Goal: Transaction & Acquisition: Obtain resource

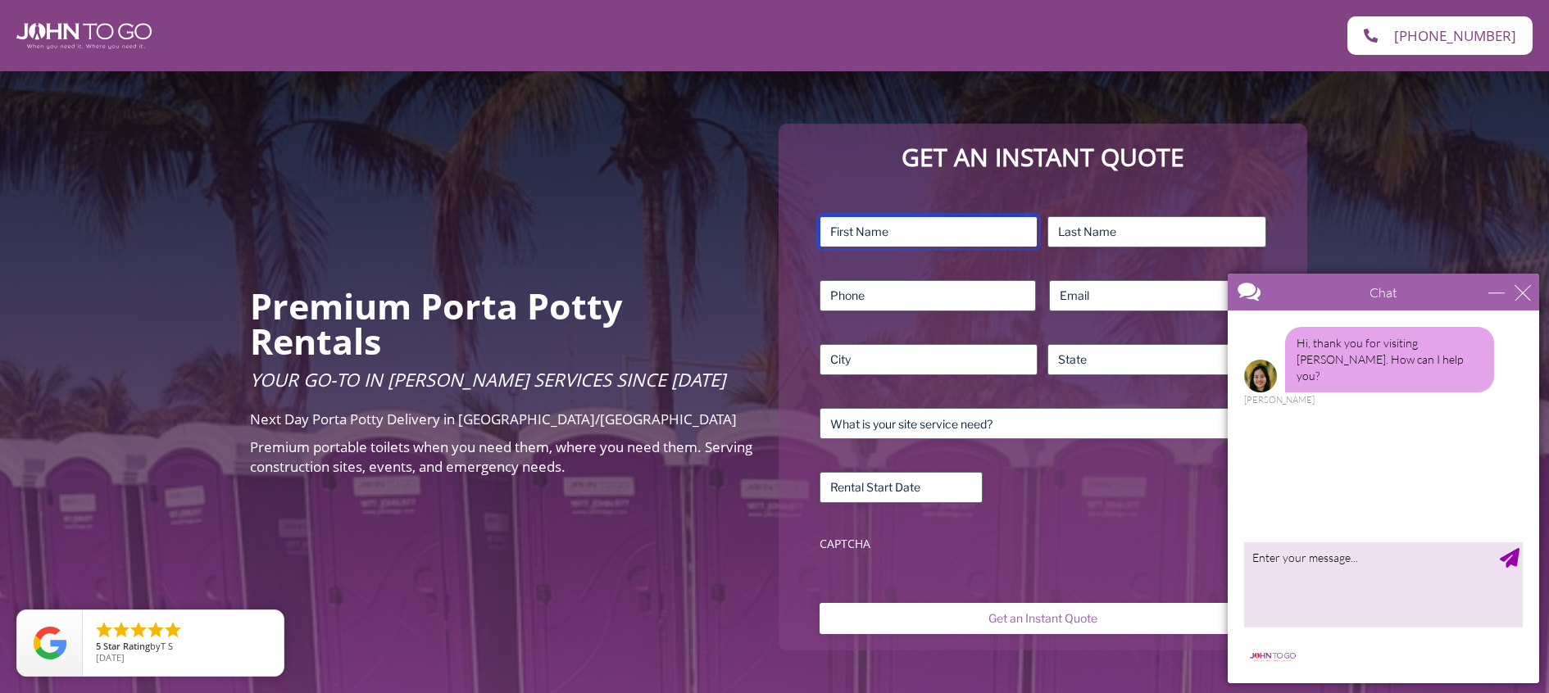
scroll to position [113, 0]
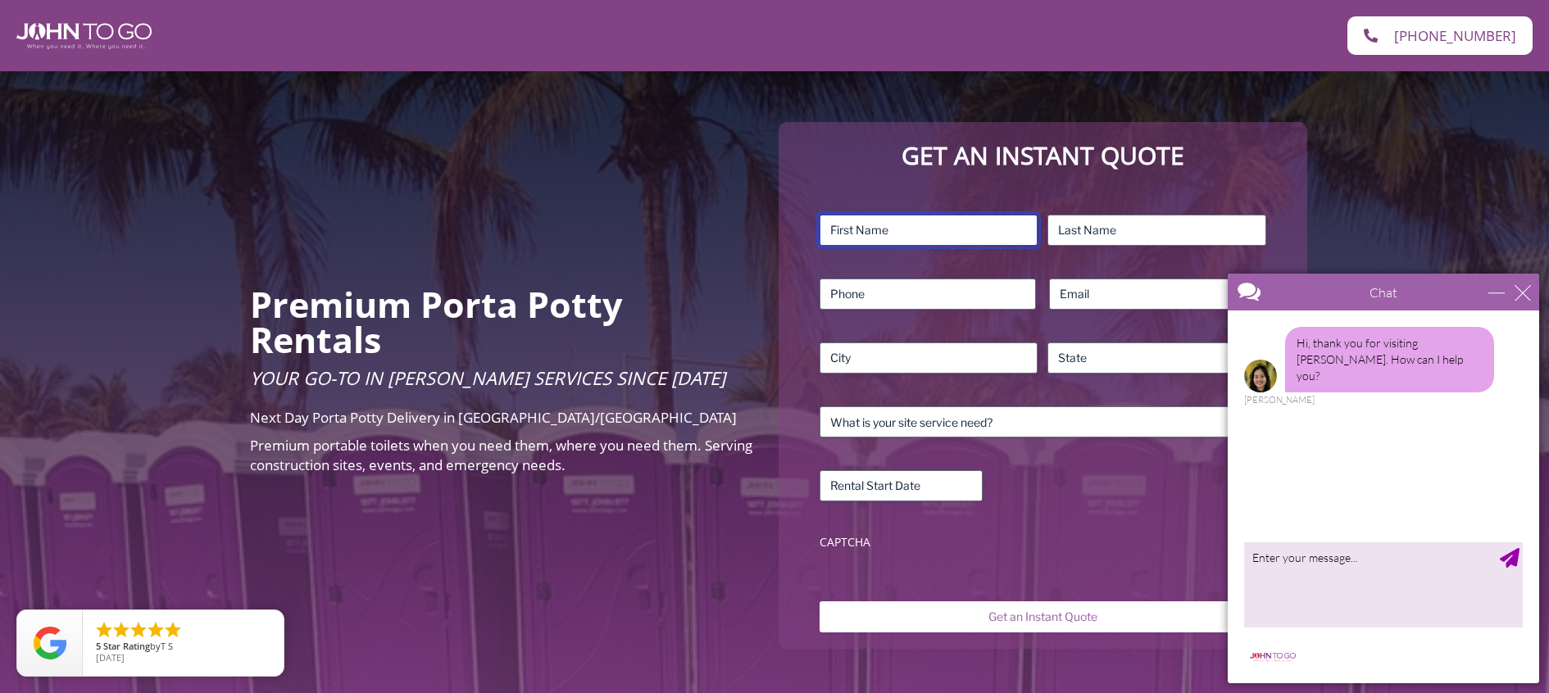
click at [923, 229] on input "First" at bounding box center [928, 230] width 219 height 31
type input "Felix"
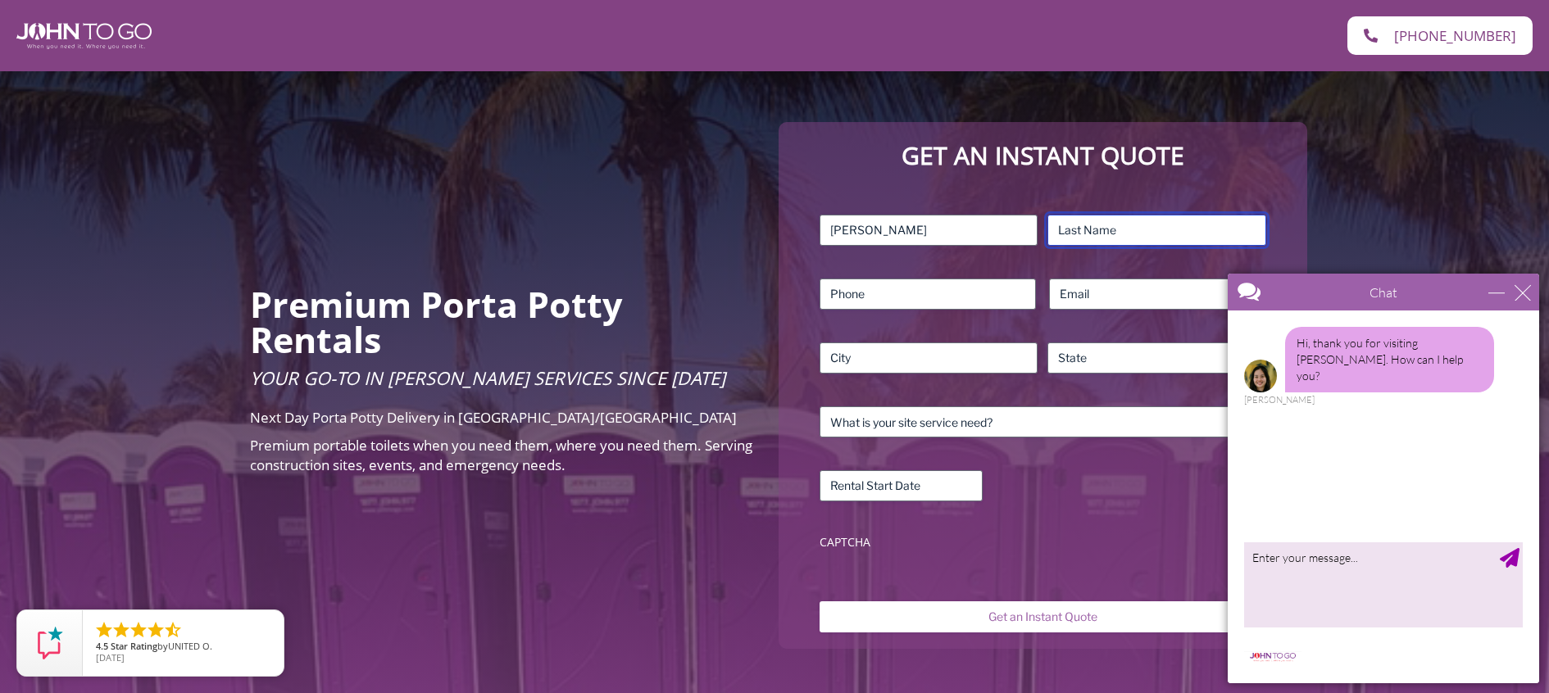
type input "Abramovich"
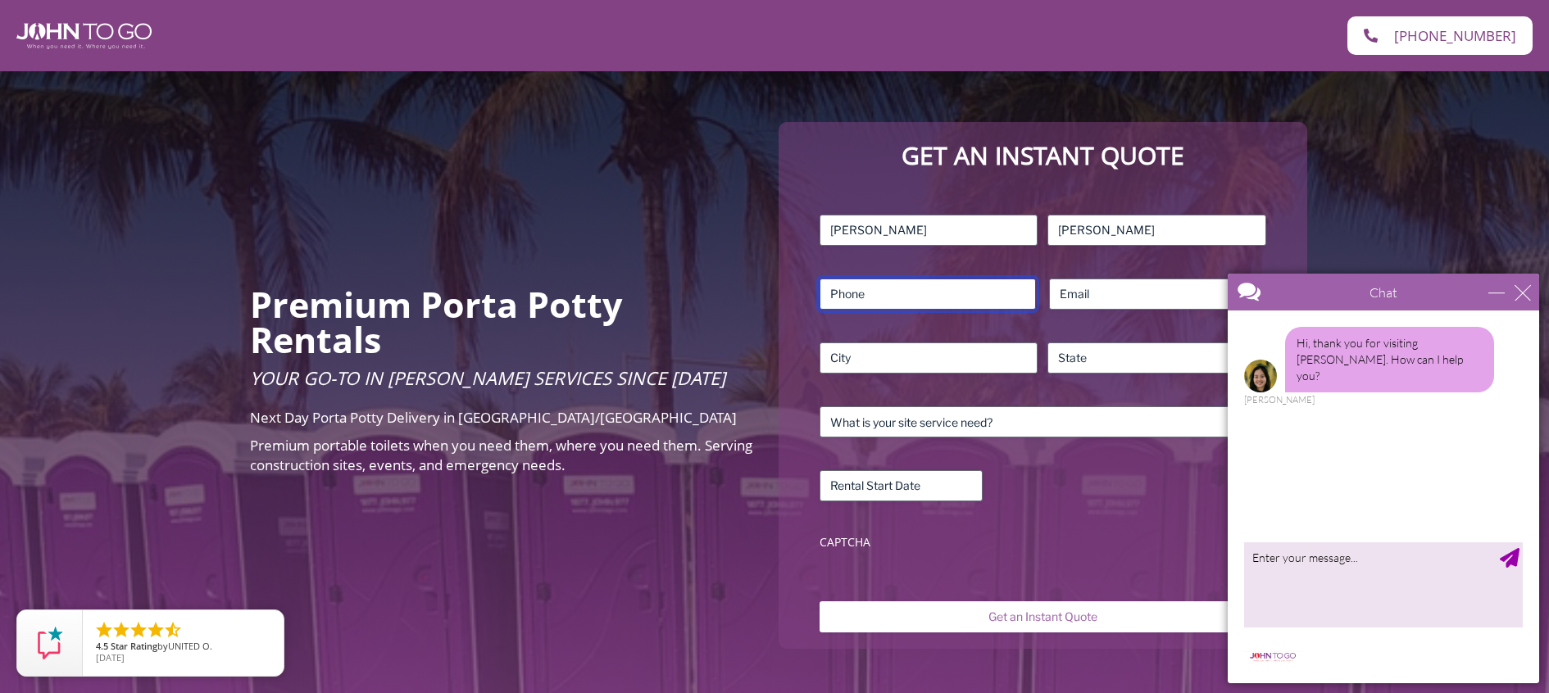
type input "6463270109"
type input "Felix.Abramovich@gmail.com"
type input "BROOKLYN"
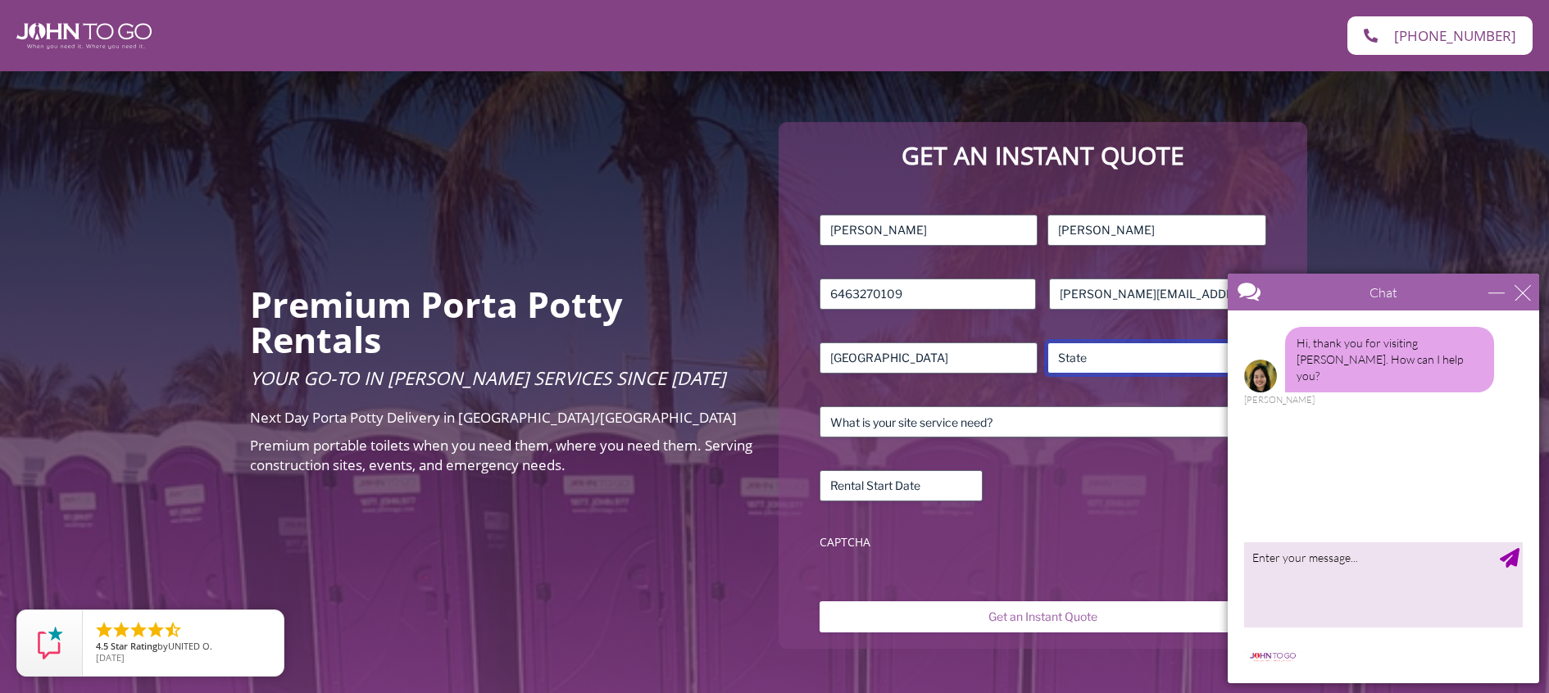
type input "NY"
click at [1526, 288] on div "close" at bounding box center [1522, 292] width 16 height 16
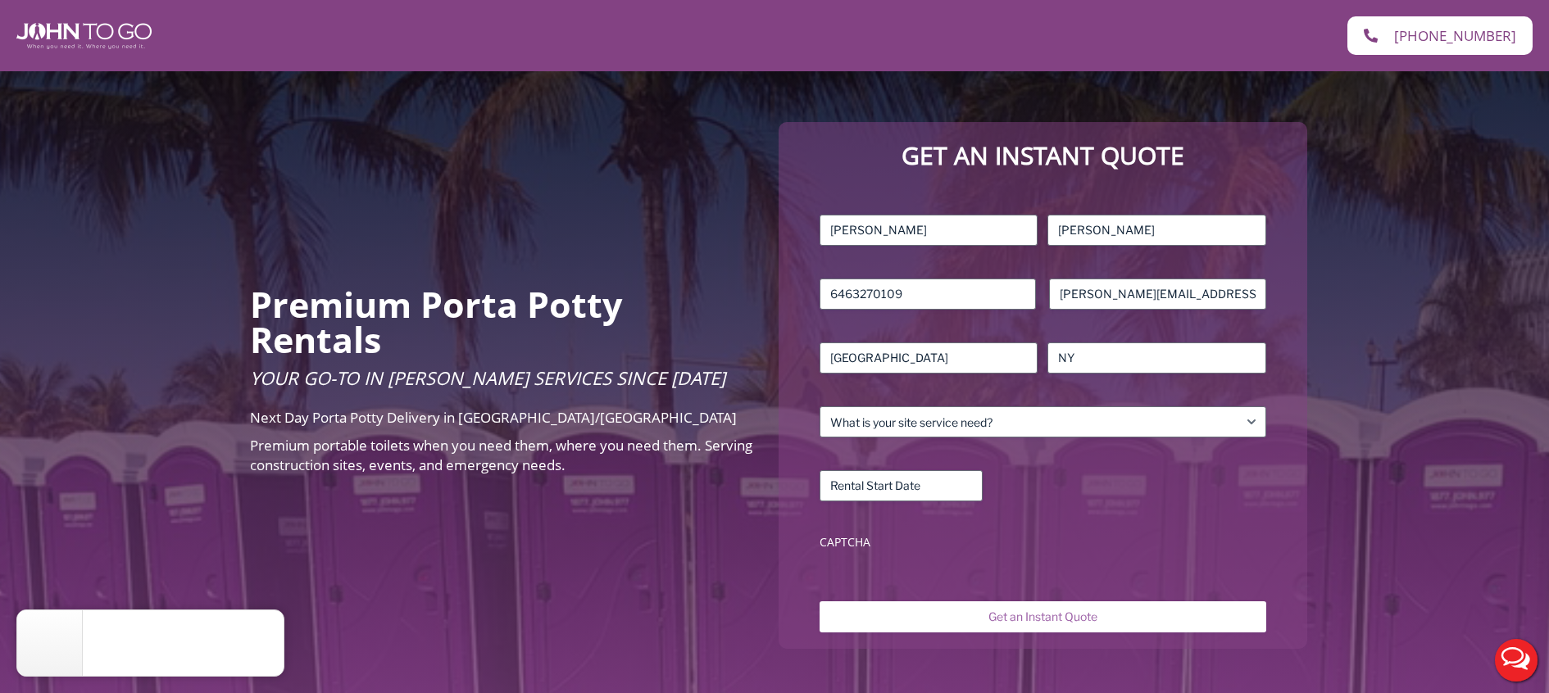
scroll to position [0, 0]
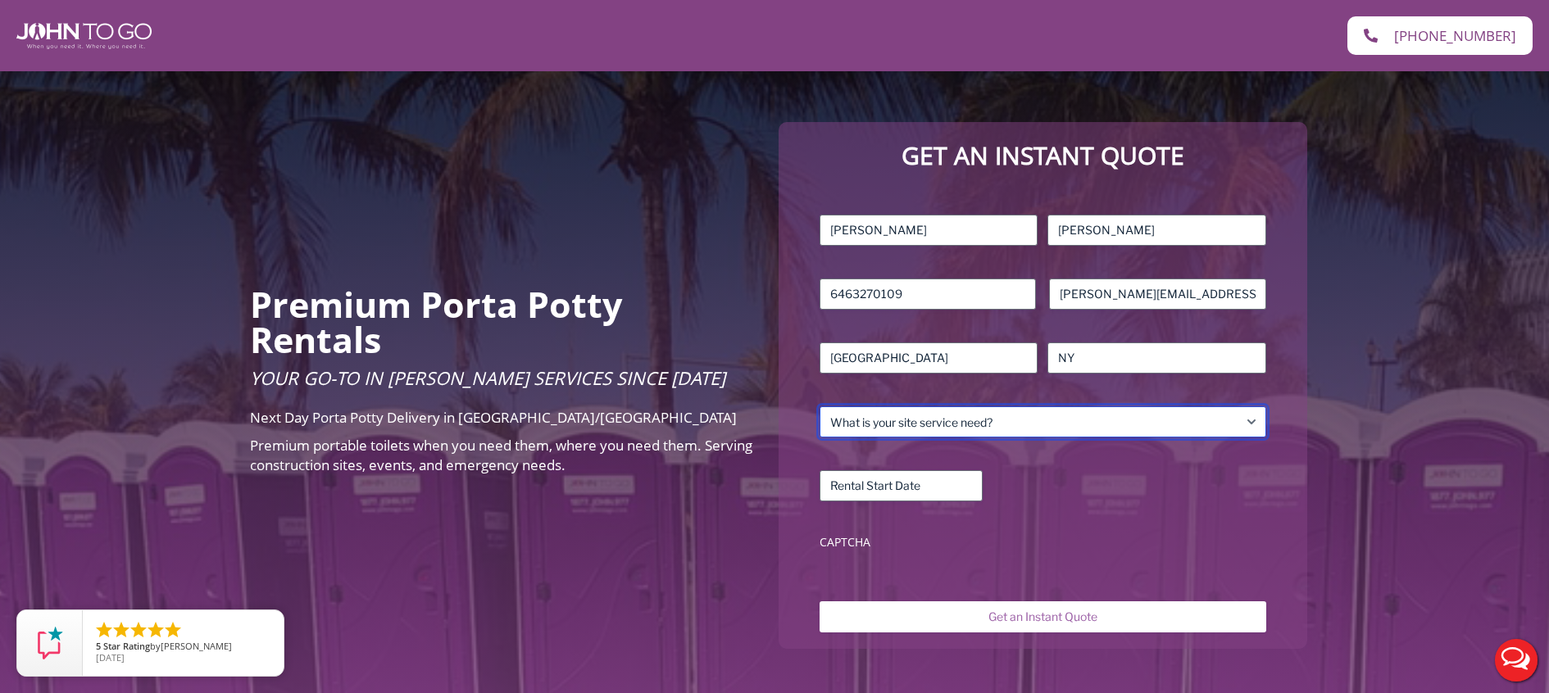
click at [1252, 424] on select "What is your site service need? Consumer Construction – Commercial Construction…" at bounding box center [1042, 421] width 447 height 31
select select "Consumer"
click at [819, 406] on select "What is your site service need? Consumer Construction – Commercial Construction…" at bounding box center [1042, 421] width 447 height 31
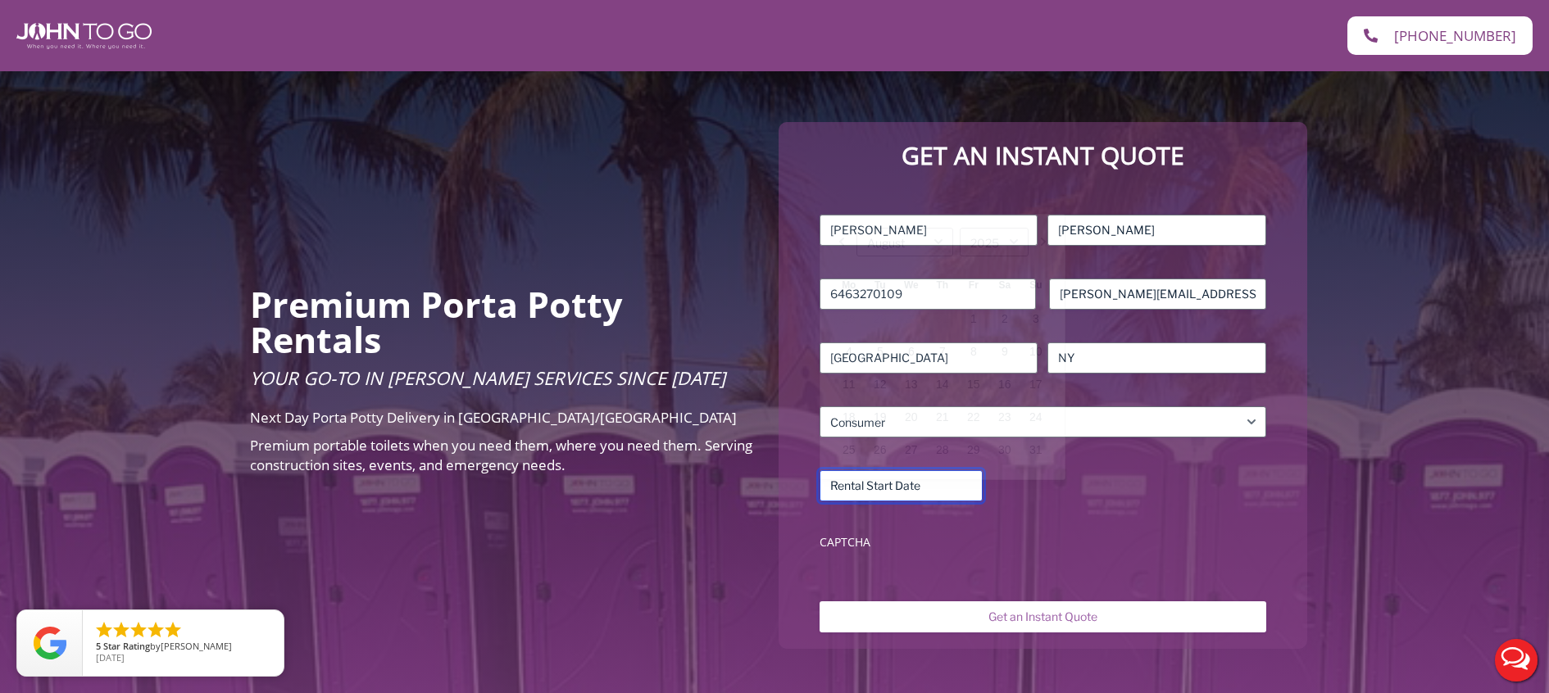
click at [968, 497] on input "Rental Start Date (Required)" at bounding box center [900, 485] width 163 height 31
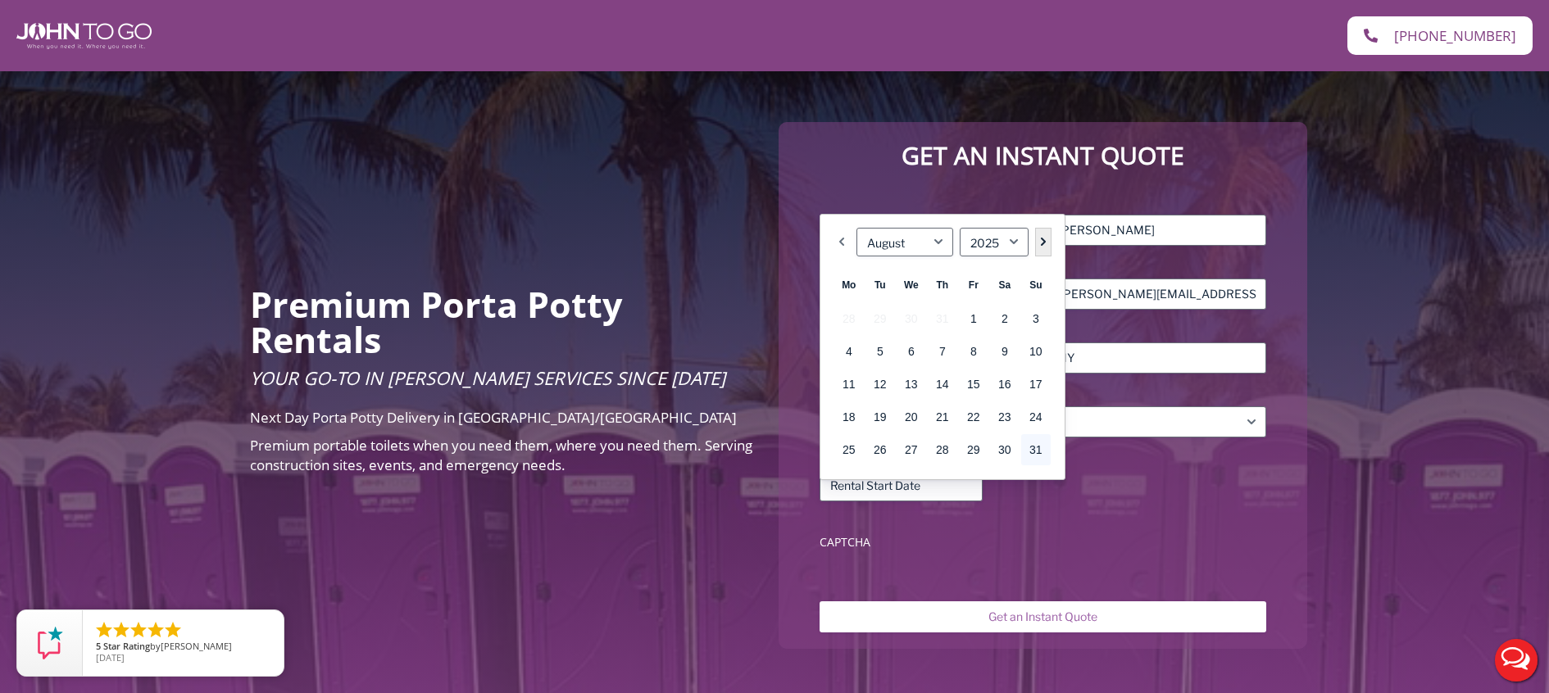
click at [1044, 246] on link "Next" at bounding box center [1043, 242] width 16 height 29
click at [1045, 238] on link "Next" at bounding box center [1043, 242] width 16 height 29
click at [911, 319] on link "1" at bounding box center [912, 318] width 30 height 31
type input "10/01/2025"
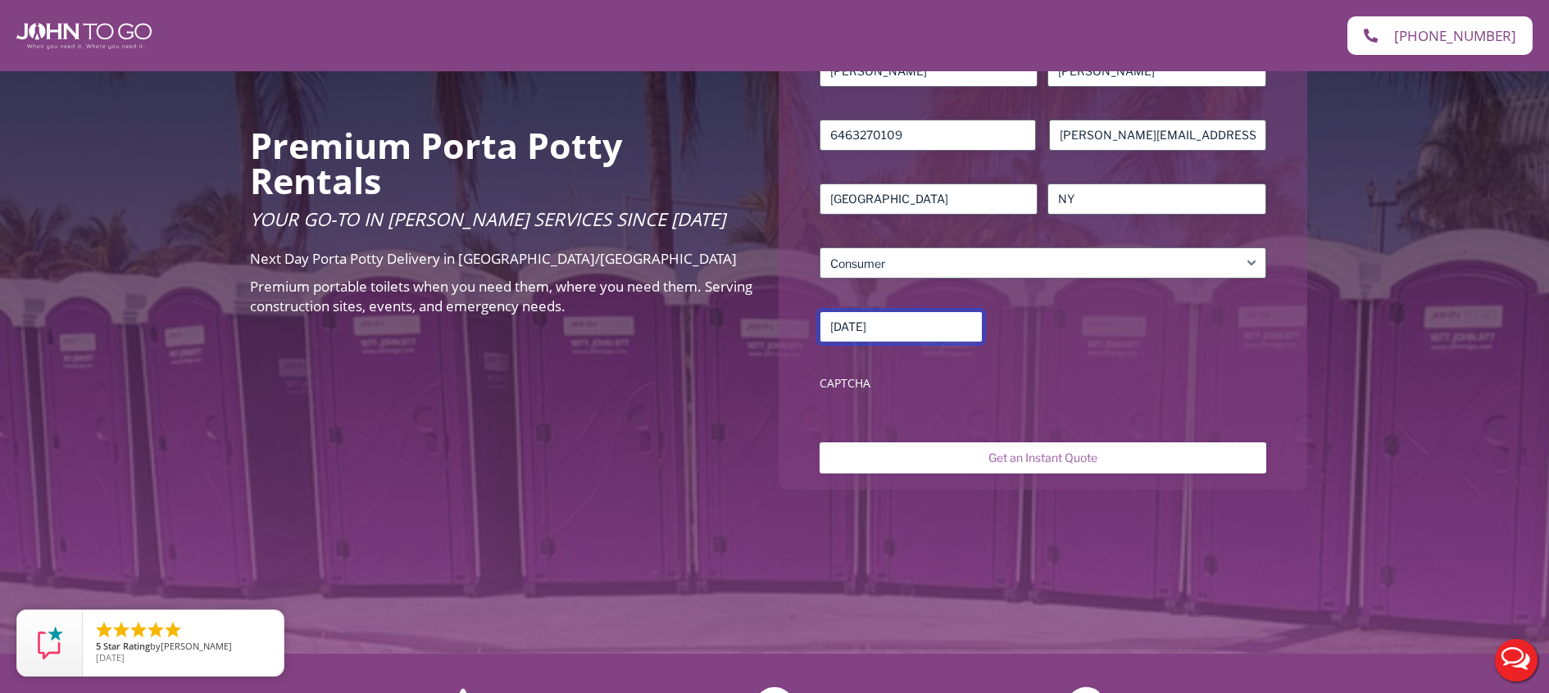
scroll to position [275, 0]
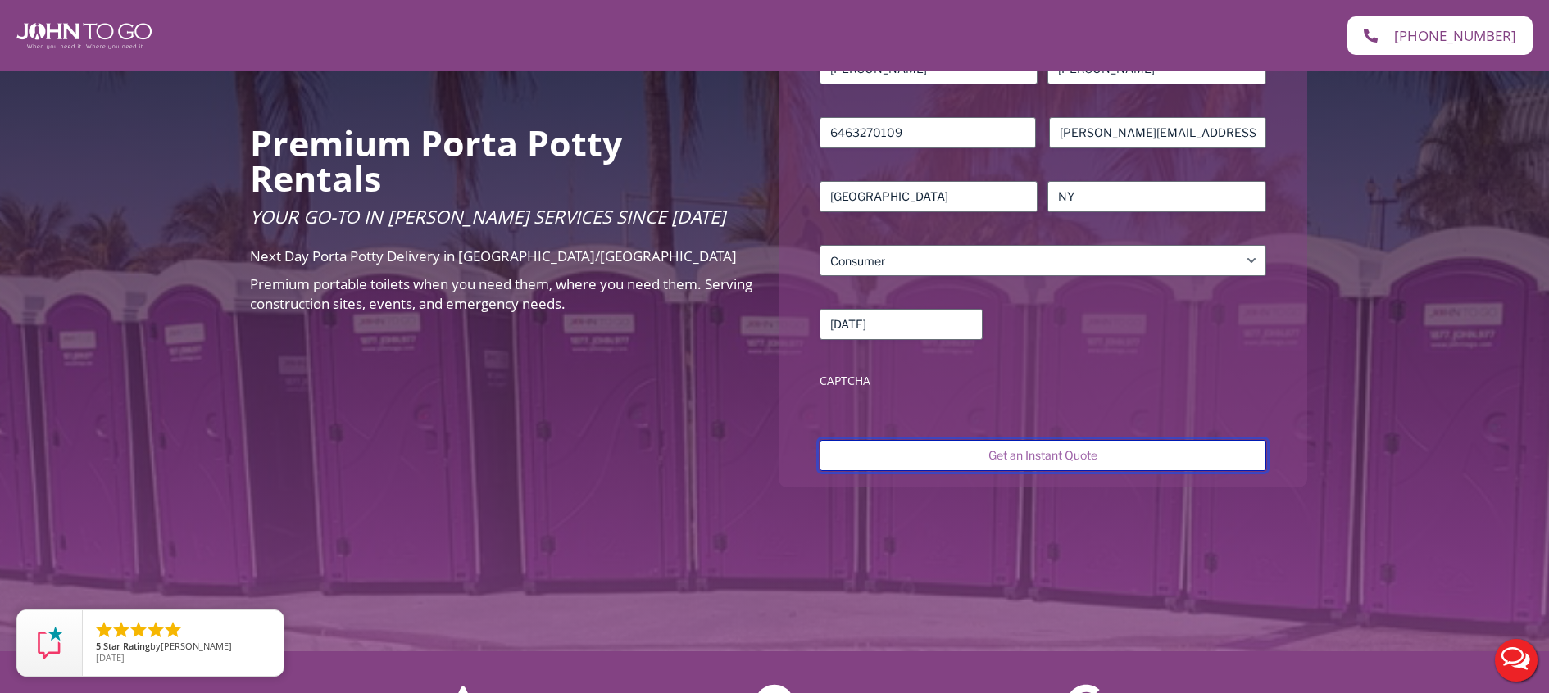
click at [1037, 456] on input "Get an Instant Quote" at bounding box center [1042, 455] width 447 height 31
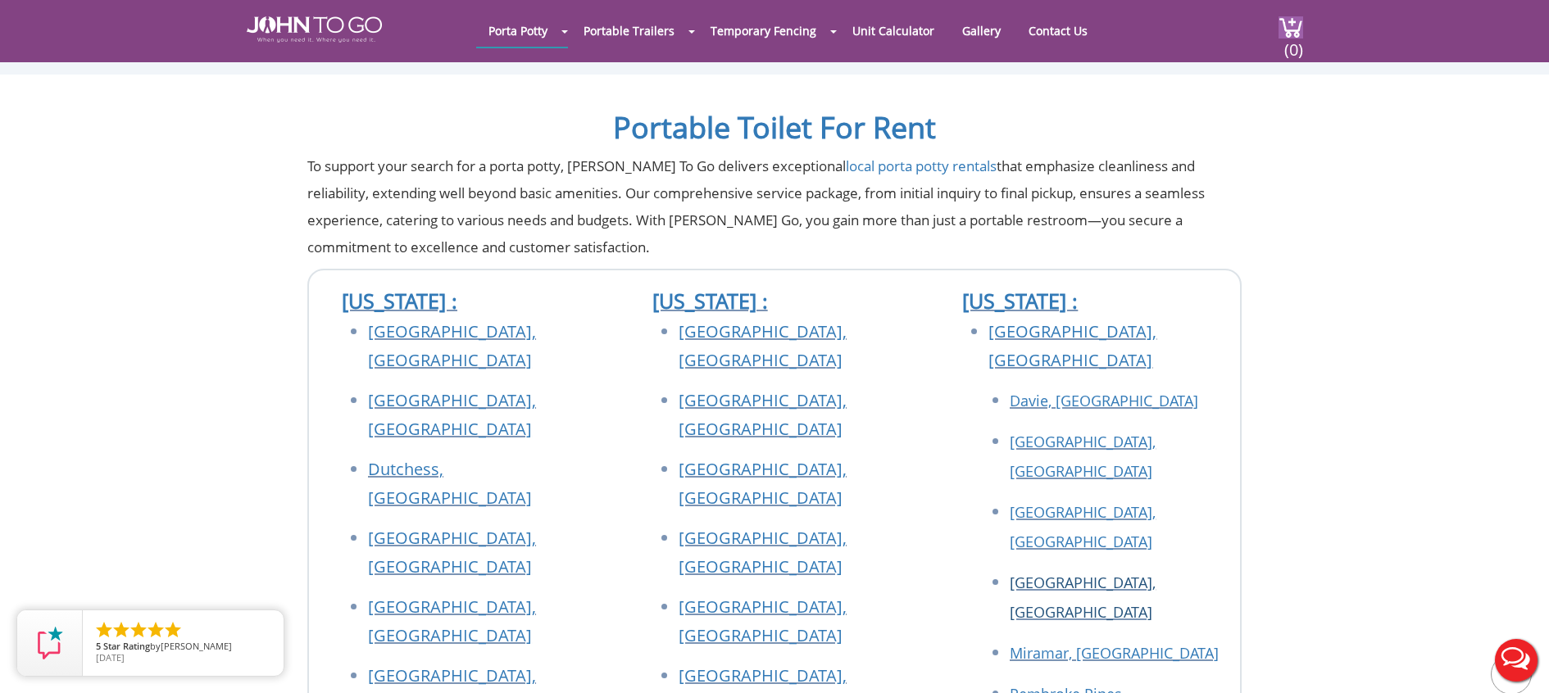
scroll to position [356, 0]
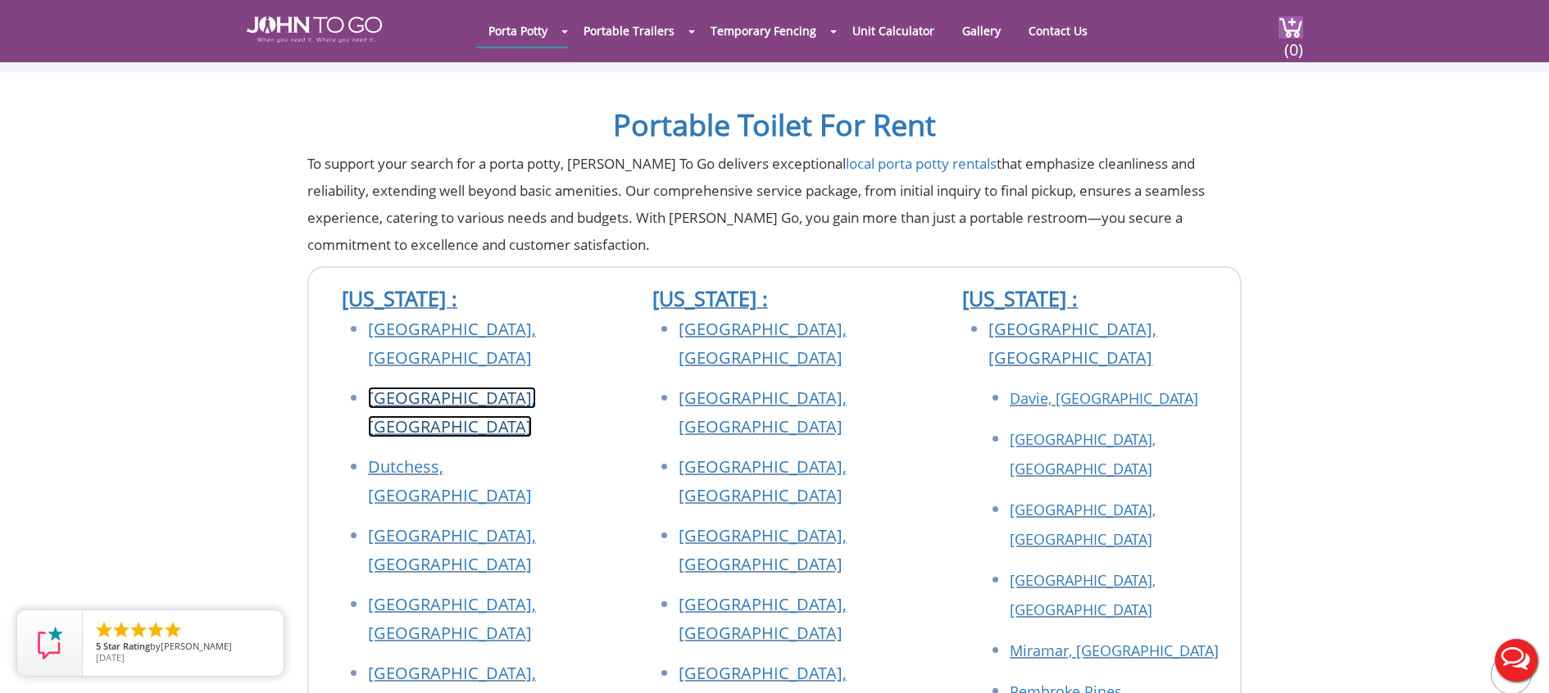
click at [428, 387] on link "[GEOGRAPHIC_DATA], [GEOGRAPHIC_DATA]" at bounding box center [452, 412] width 168 height 51
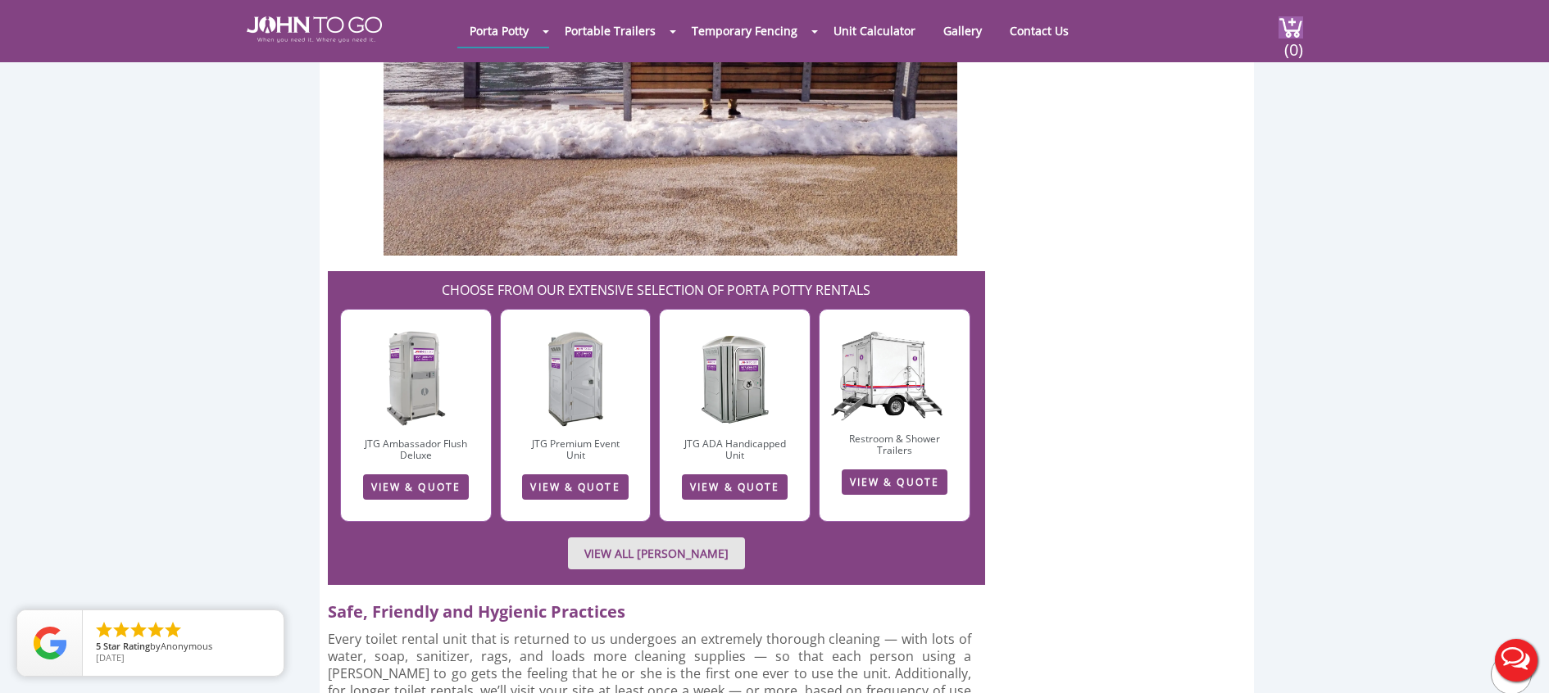
scroll to position [2994, 0]
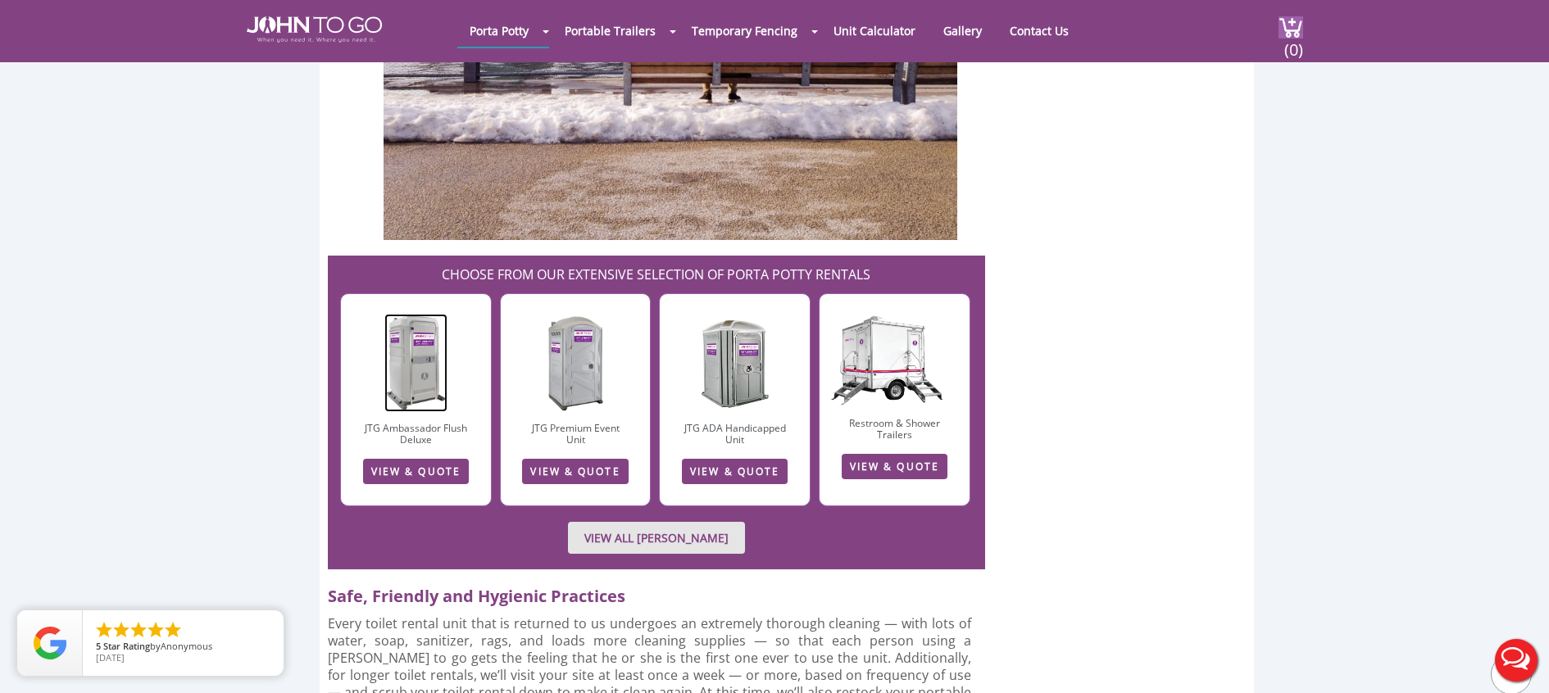
click at [413, 333] on img at bounding box center [415, 363] width 63 height 98
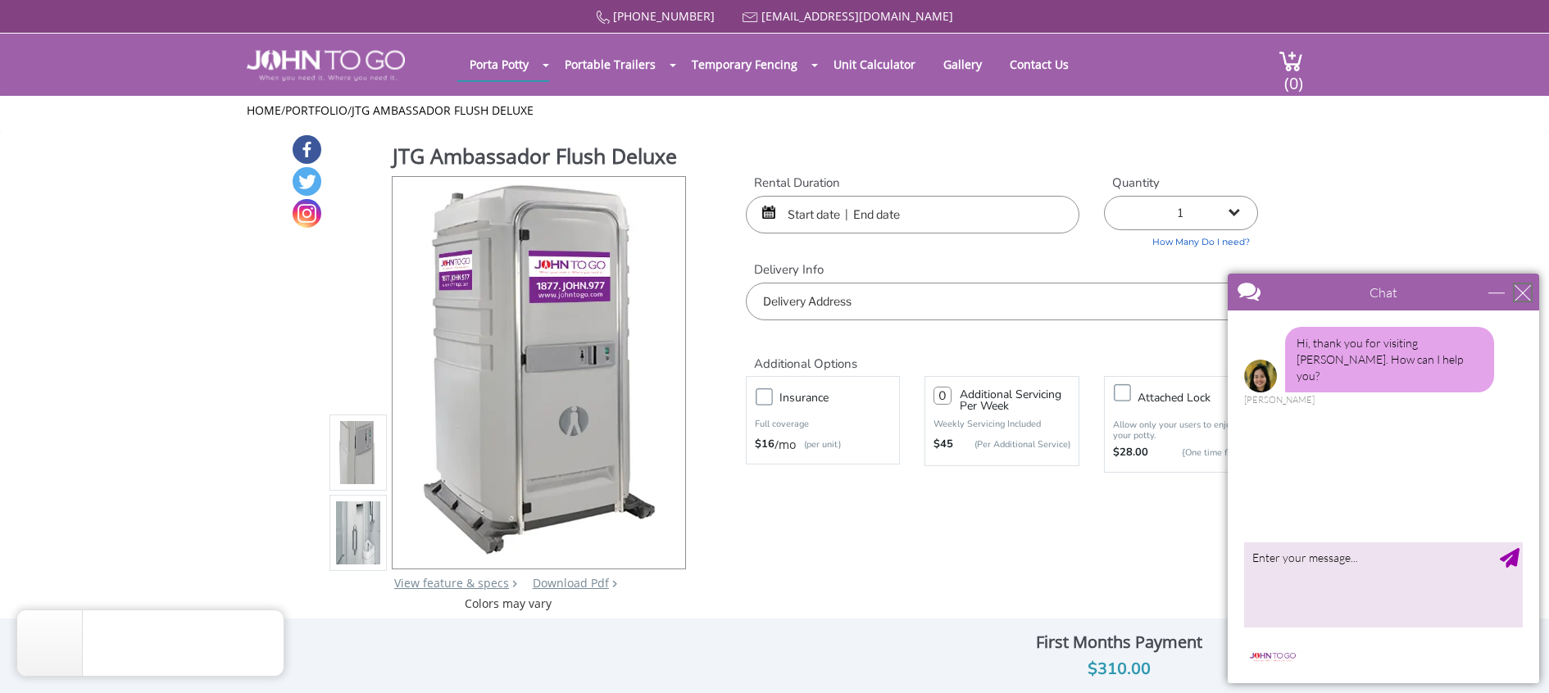
click at [1522, 293] on div "close" at bounding box center [1522, 292] width 16 height 16
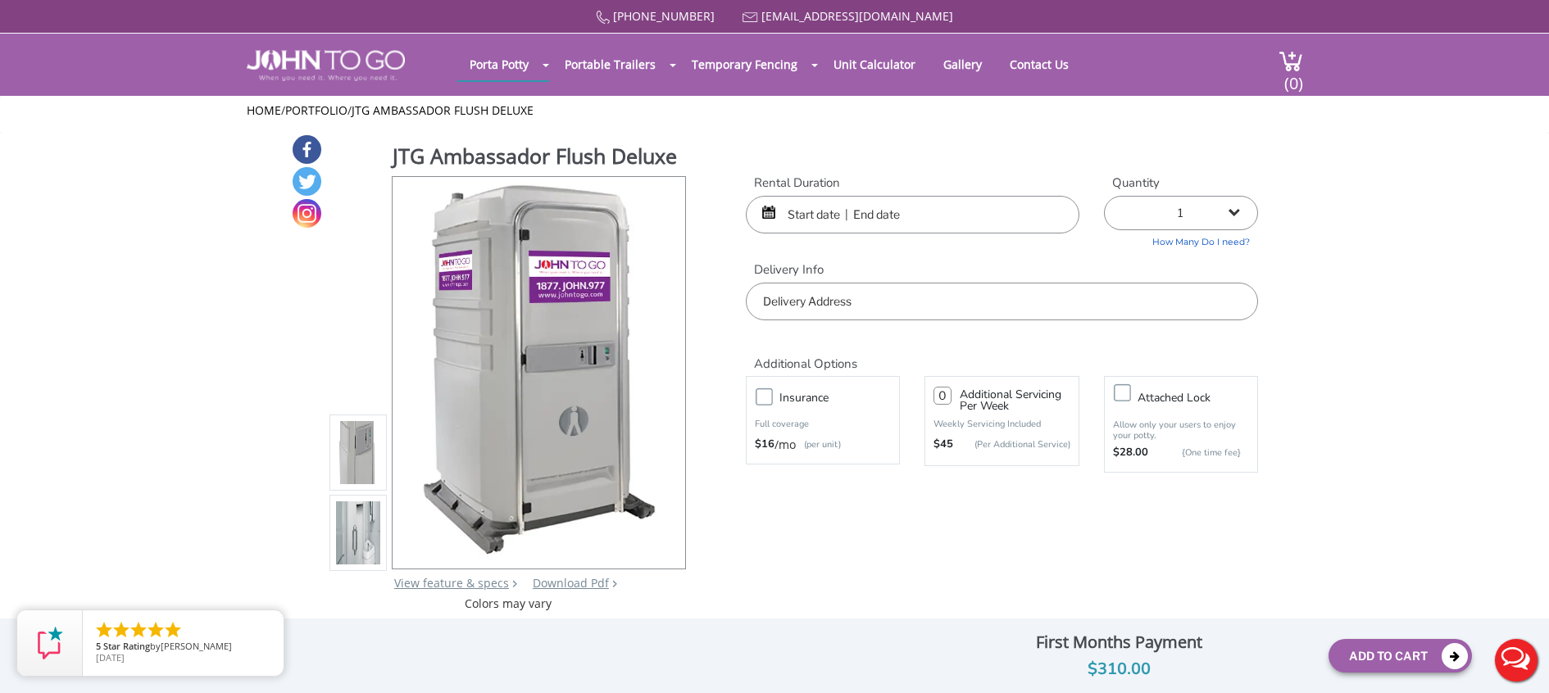
click at [1129, 394] on label "Attached lock" at bounding box center [1197, 398] width 136 height 20
click at [0, 0] on input "Attached lock" at bounding box center [0, 0] width 0 height 0
type input "0"
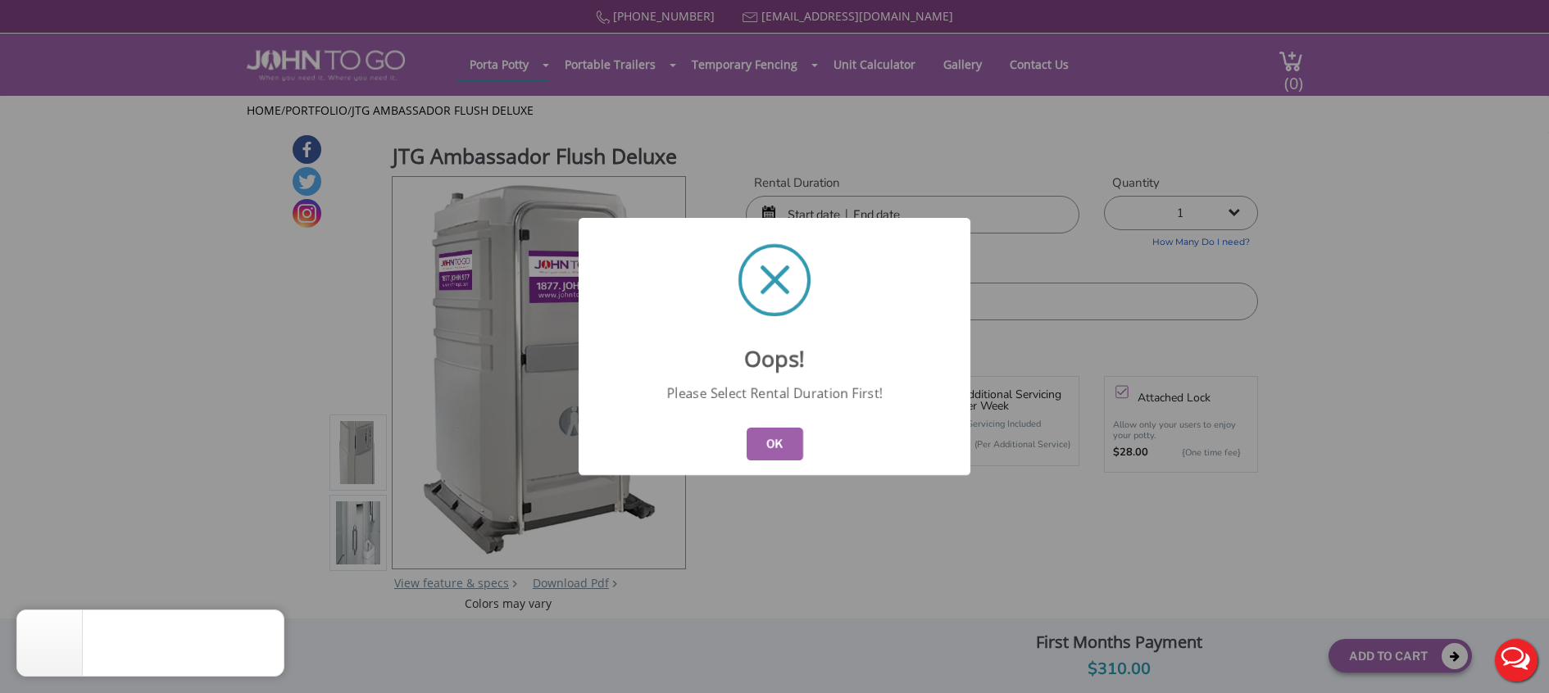
click at [786, 448] on button "OK" at bounding box center [775, 444] width 57 height 33
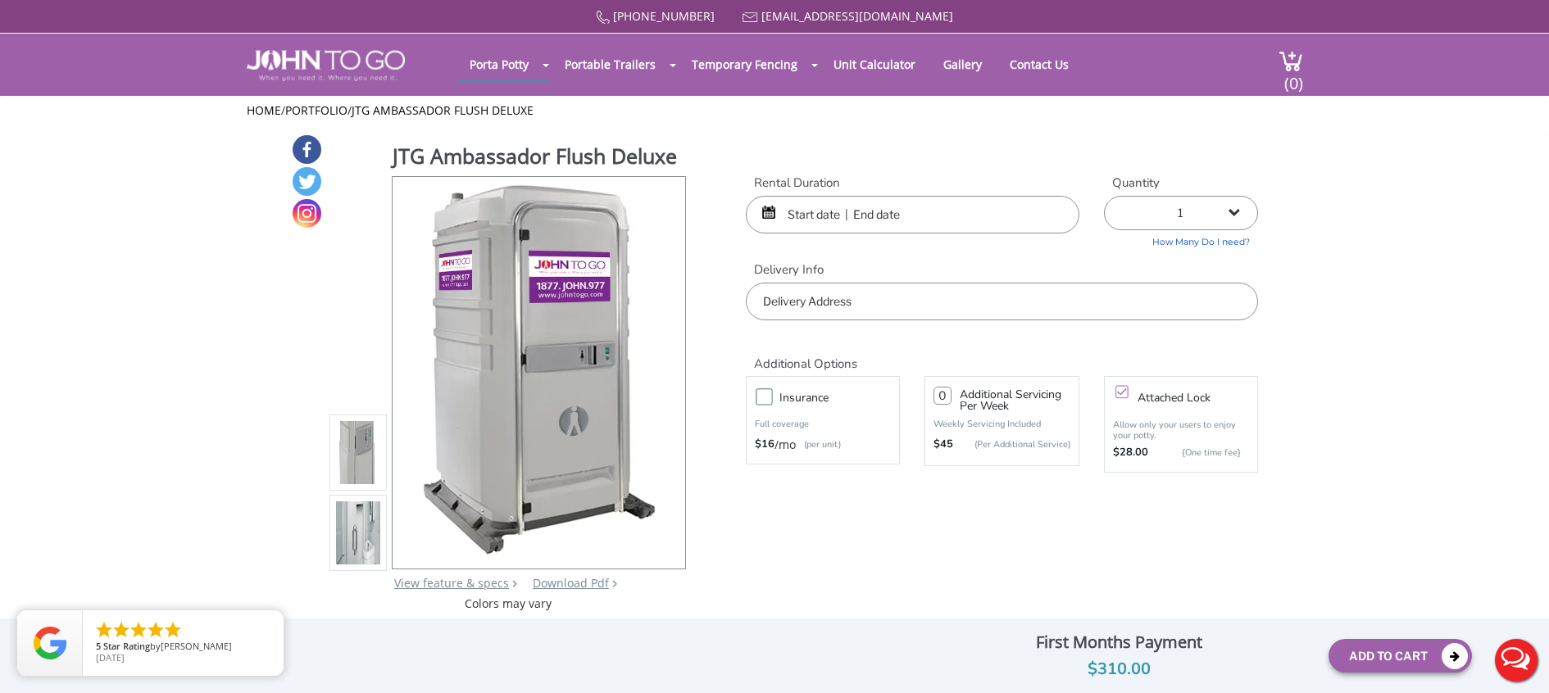
click at [1197, 309] on input "text" at bounding box center [1002, 302] width 512 height 38
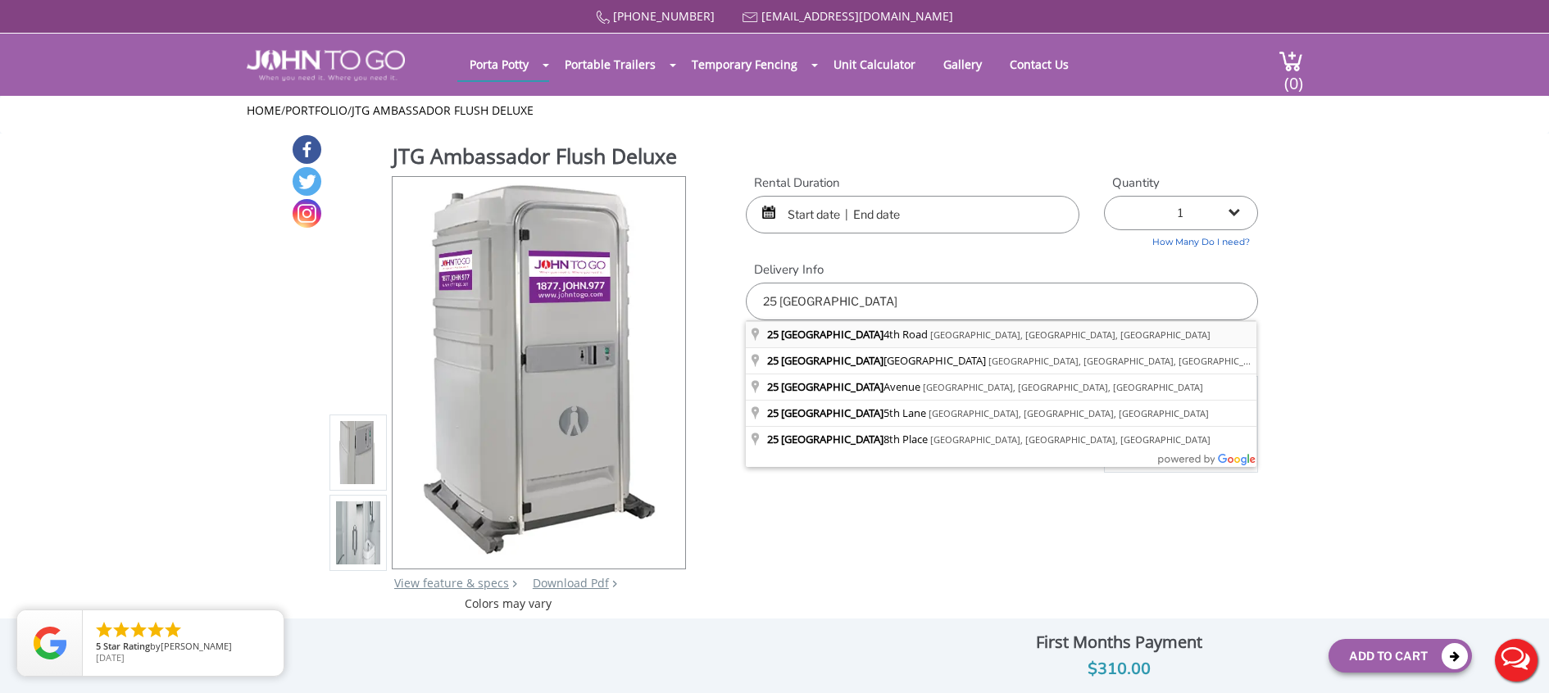
type input "25 Brighton 4th Road, Brooklyn, NY, USA"
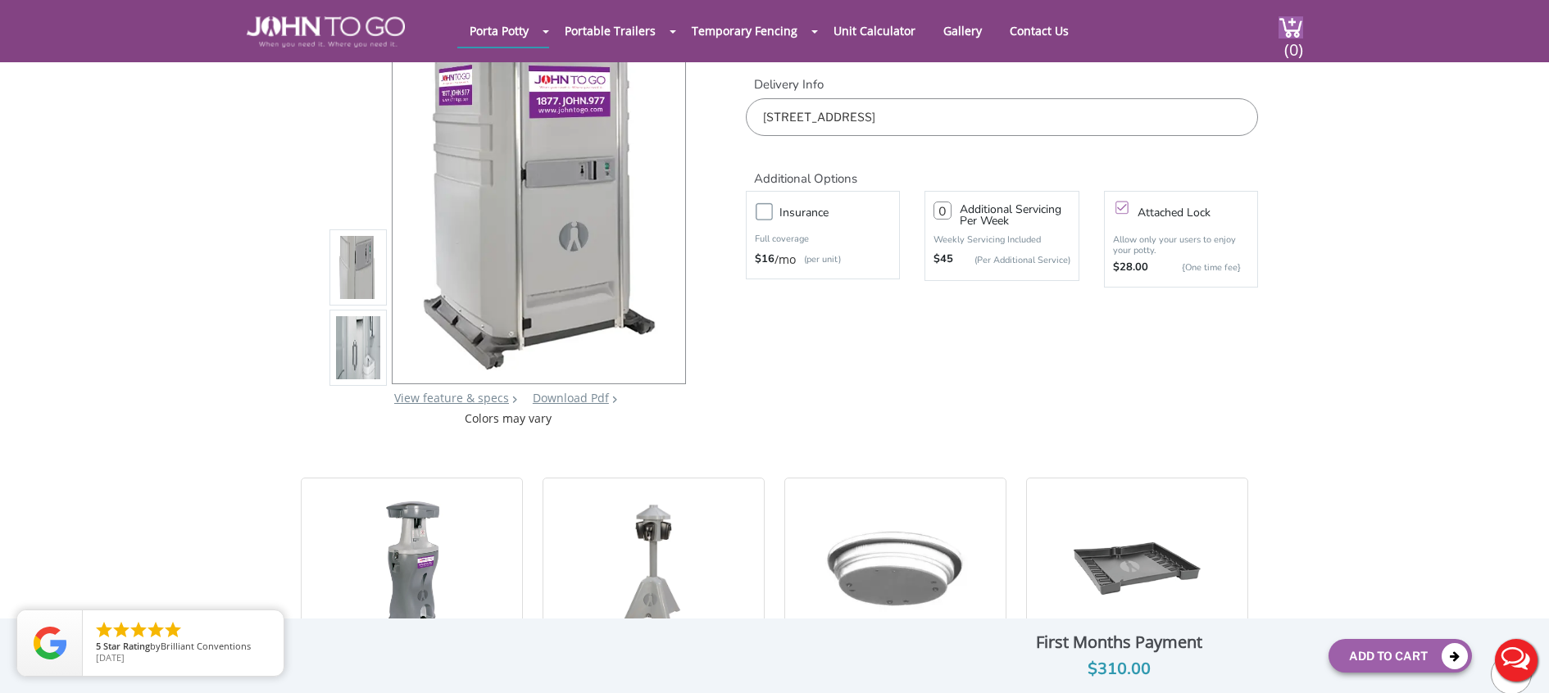
scroll to position [125, 0]
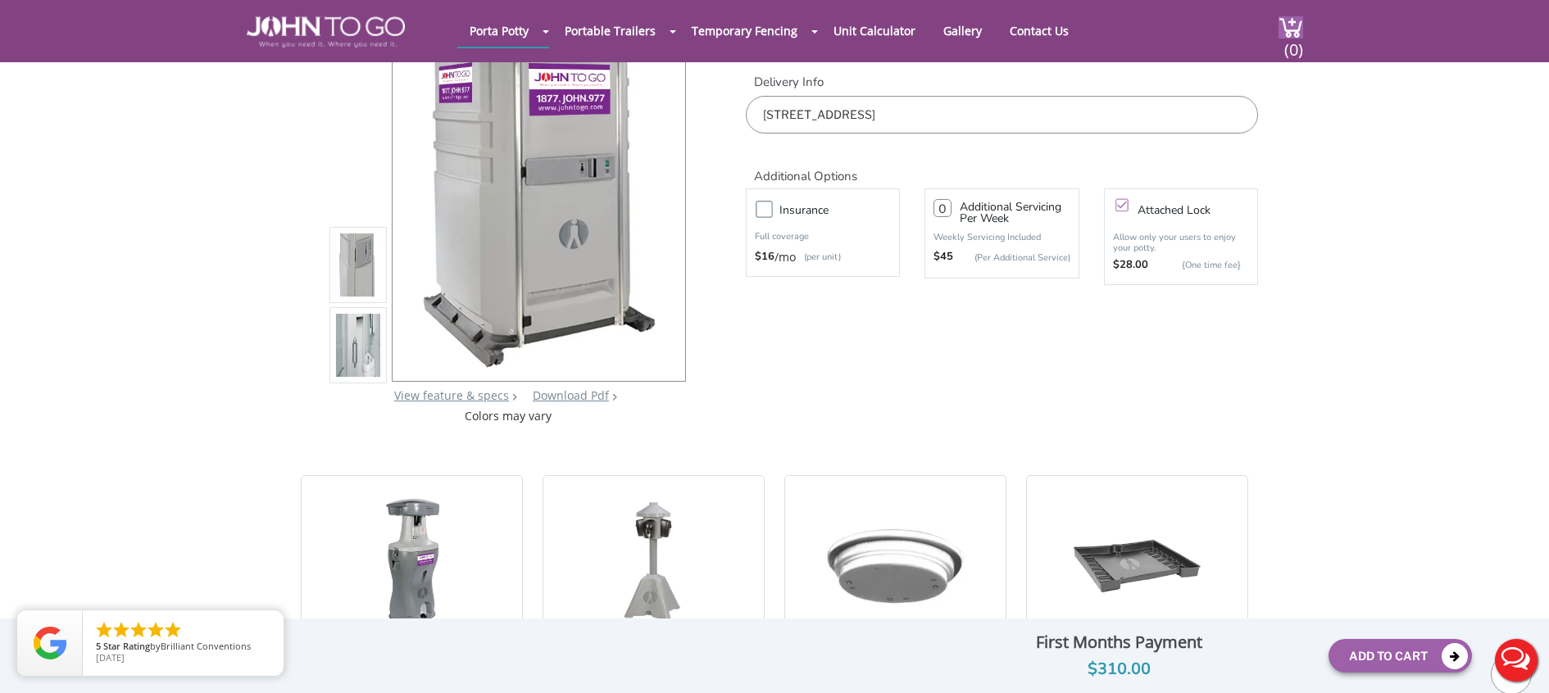
click at [771, 211] on label "Insurance" at bounding box center [839, 210] width 136 height 20
click at [0, 0] on input "Insurance" at bounding box center [0, 0] width 0 height 0
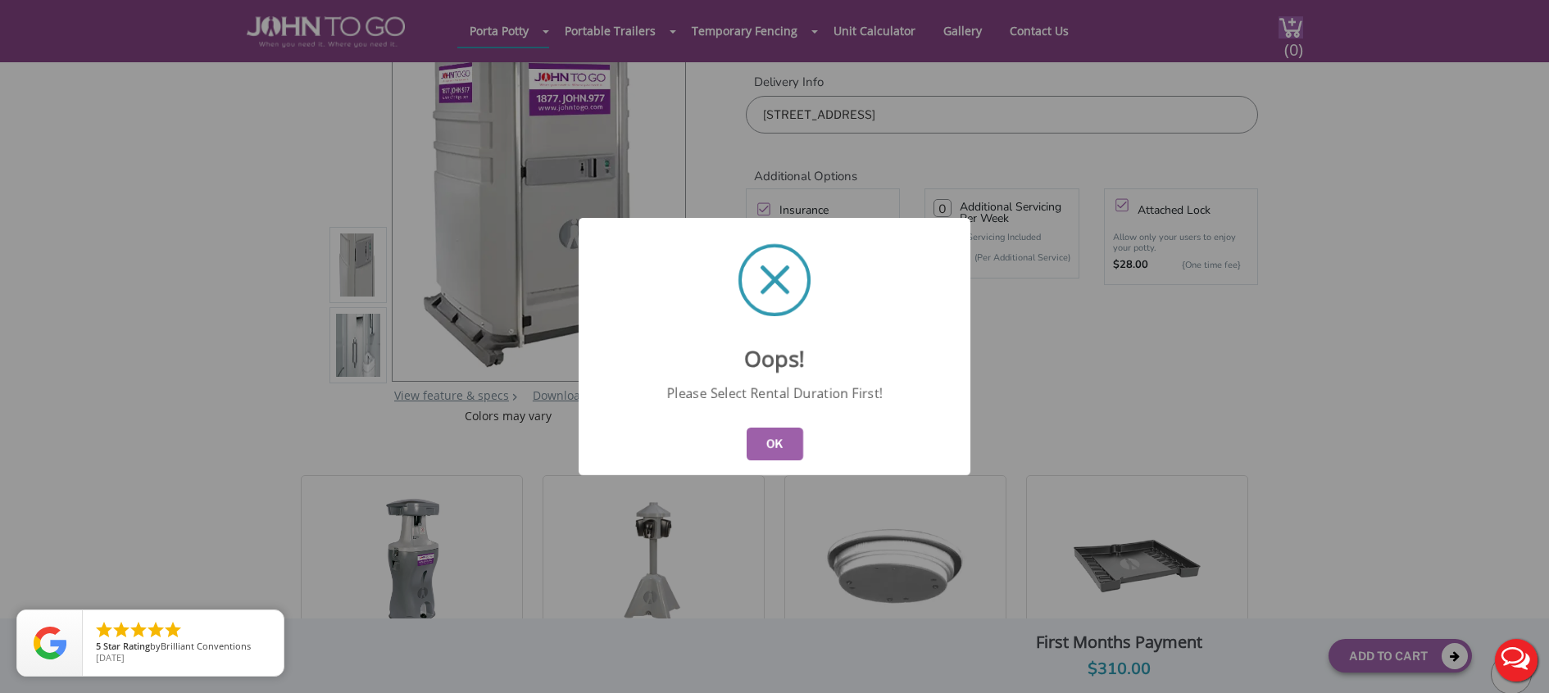
click at [779, 447] on button "OK" at bounding box center [775, 444] width 57 height 33
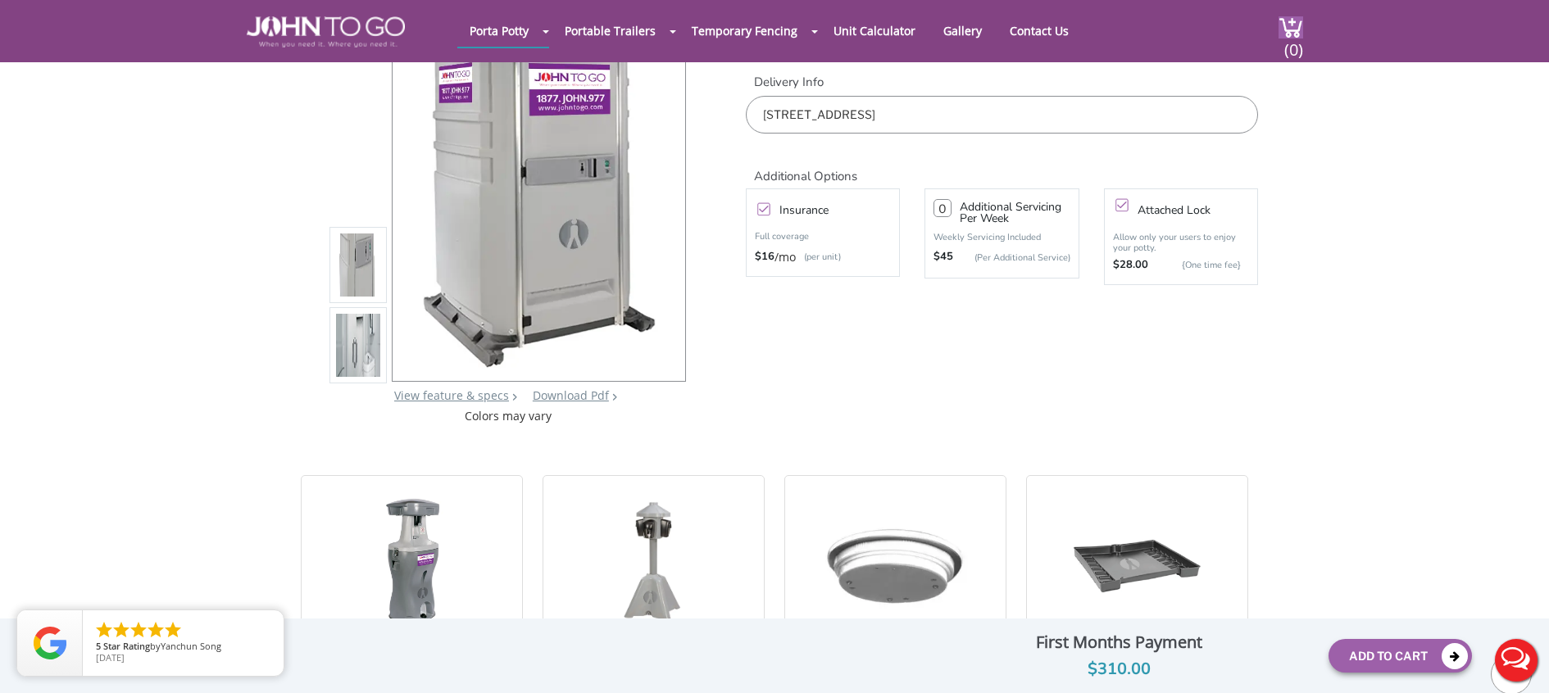
click at [1129, 206] on label "Attached lock" at bounding box center [1197, 210] width 136 height 20
click at [0, 0] on input "Attached lock" at bounding box center [0, 0] width 0 height 0
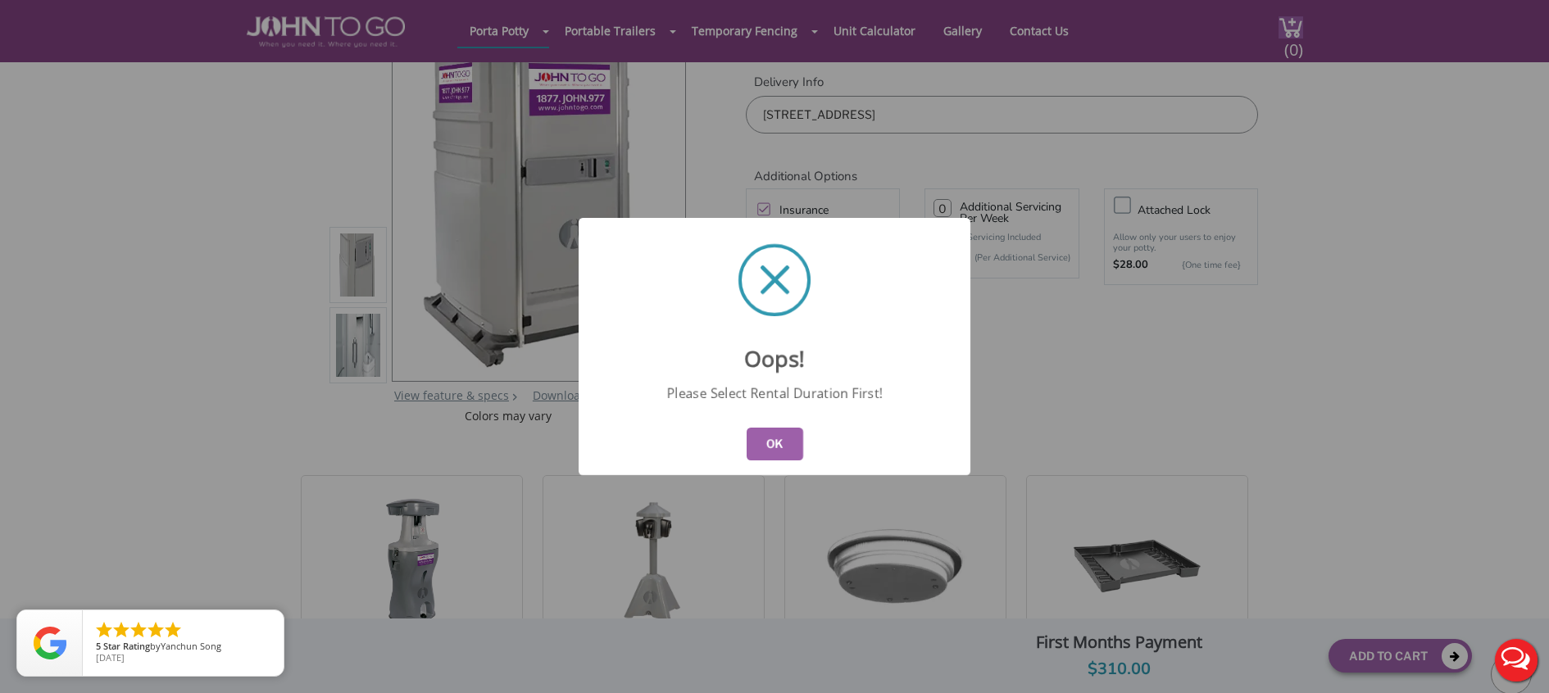
drag, startPoint x: 787, startPoint y: 438, endPoint x: 799, endPoint y: 437, distance: 12.4
click at [787, 438] on button "OK" at bounding box center [775, 444] width 57 height 33
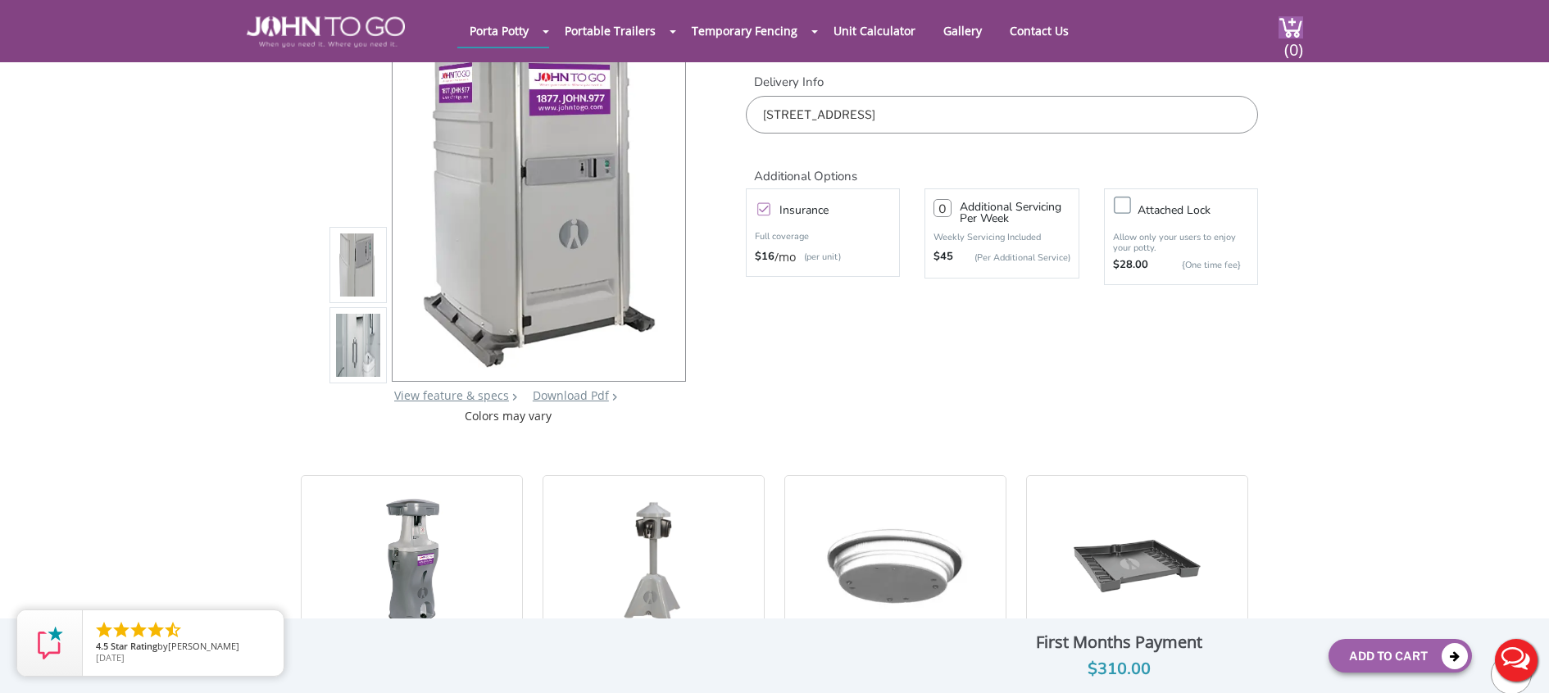
click at [771, 211] on label "Insurance" at bounding box center [839, 210] width 136 height 20
click at [0, 0] on input "Insurance" at bounding box center [0, 0] width 0 height 0
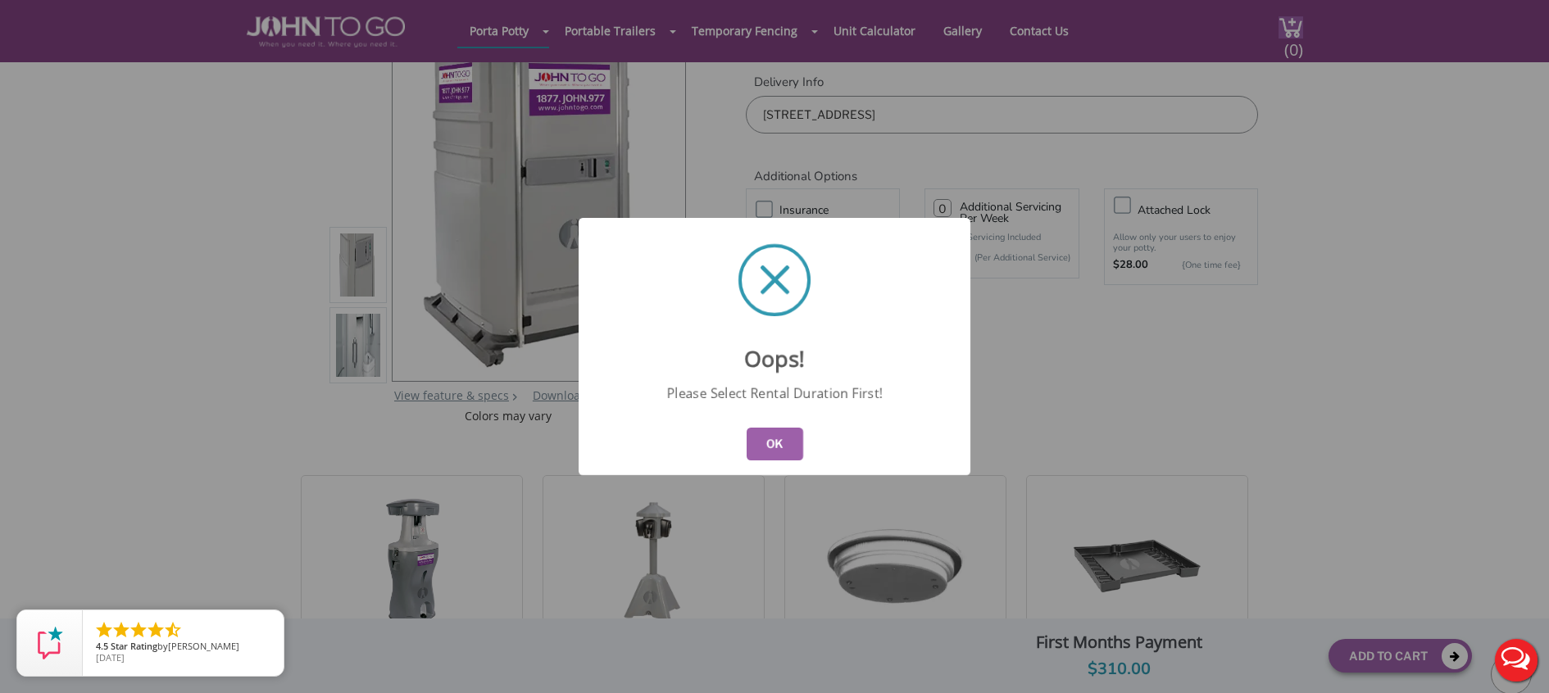
click at [774, 450] on button "OK" at bounding box center [775, 444] width 57 height 33
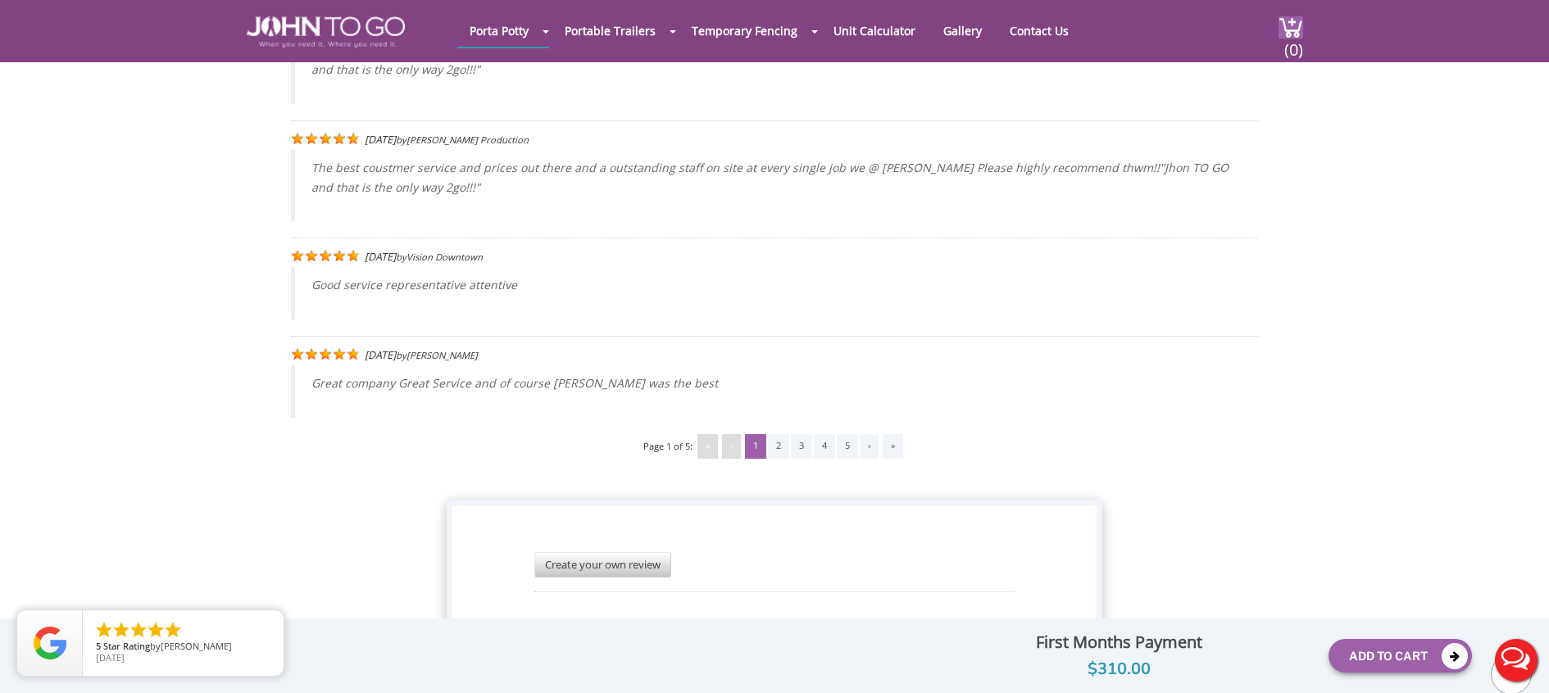
scroll to position [4156, 0]
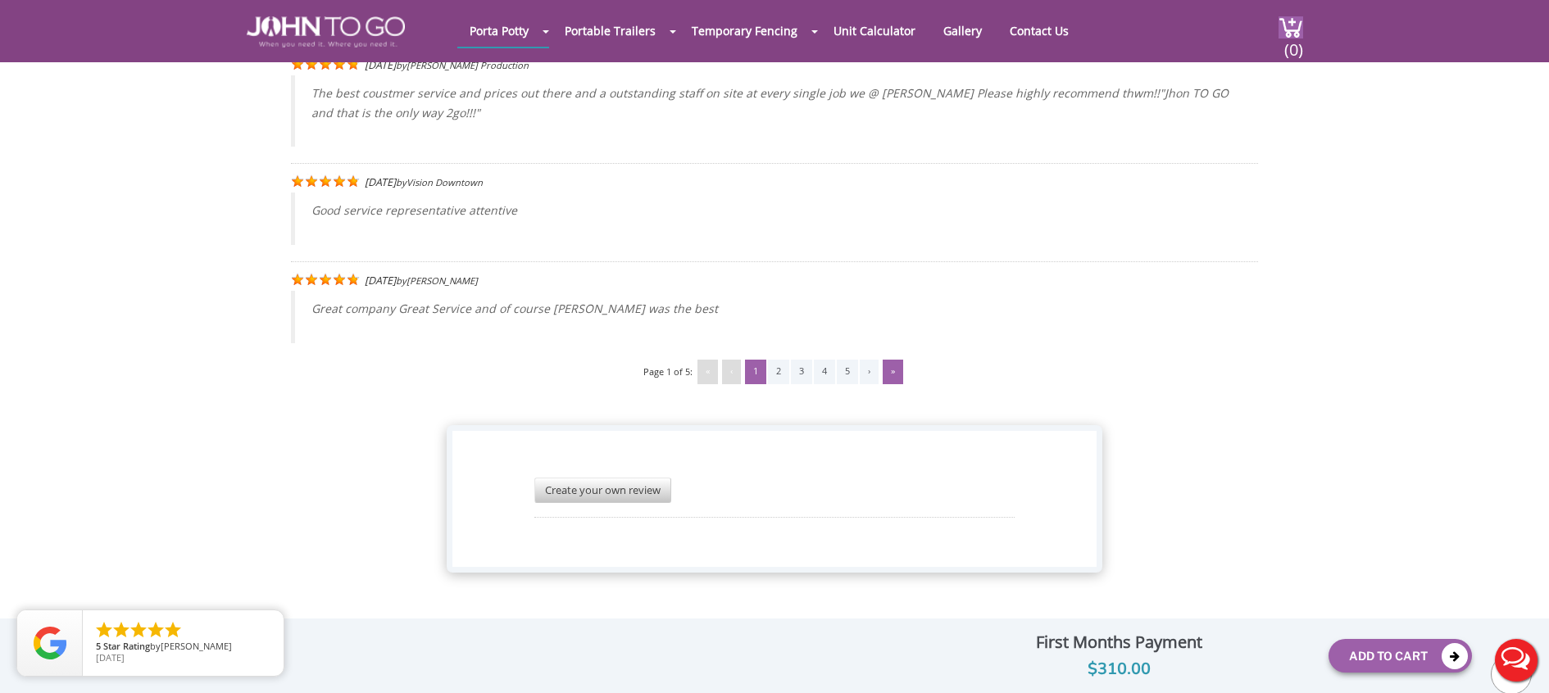
click at [896, 360] on div "»" at bounding box center [893, 372] width 20 height 25
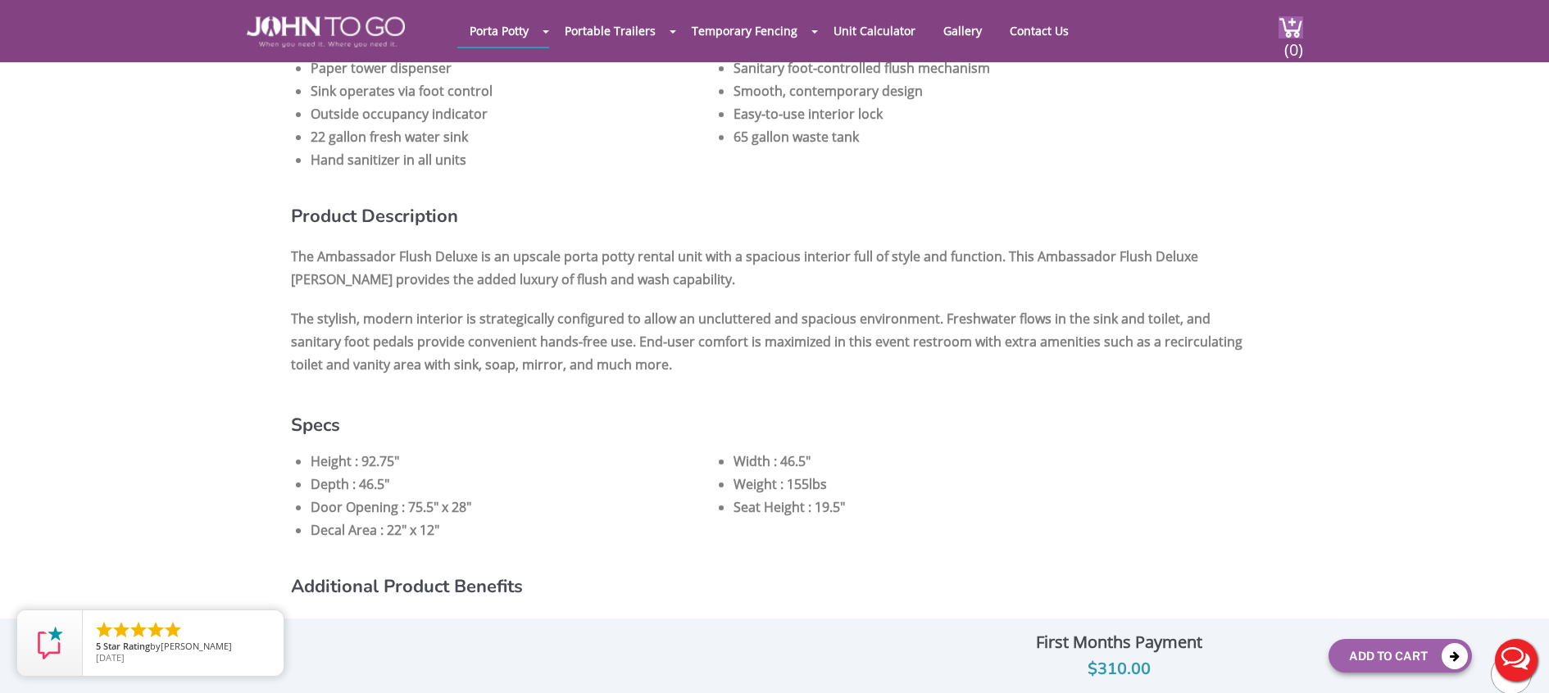
scroll to position [1094, 0]
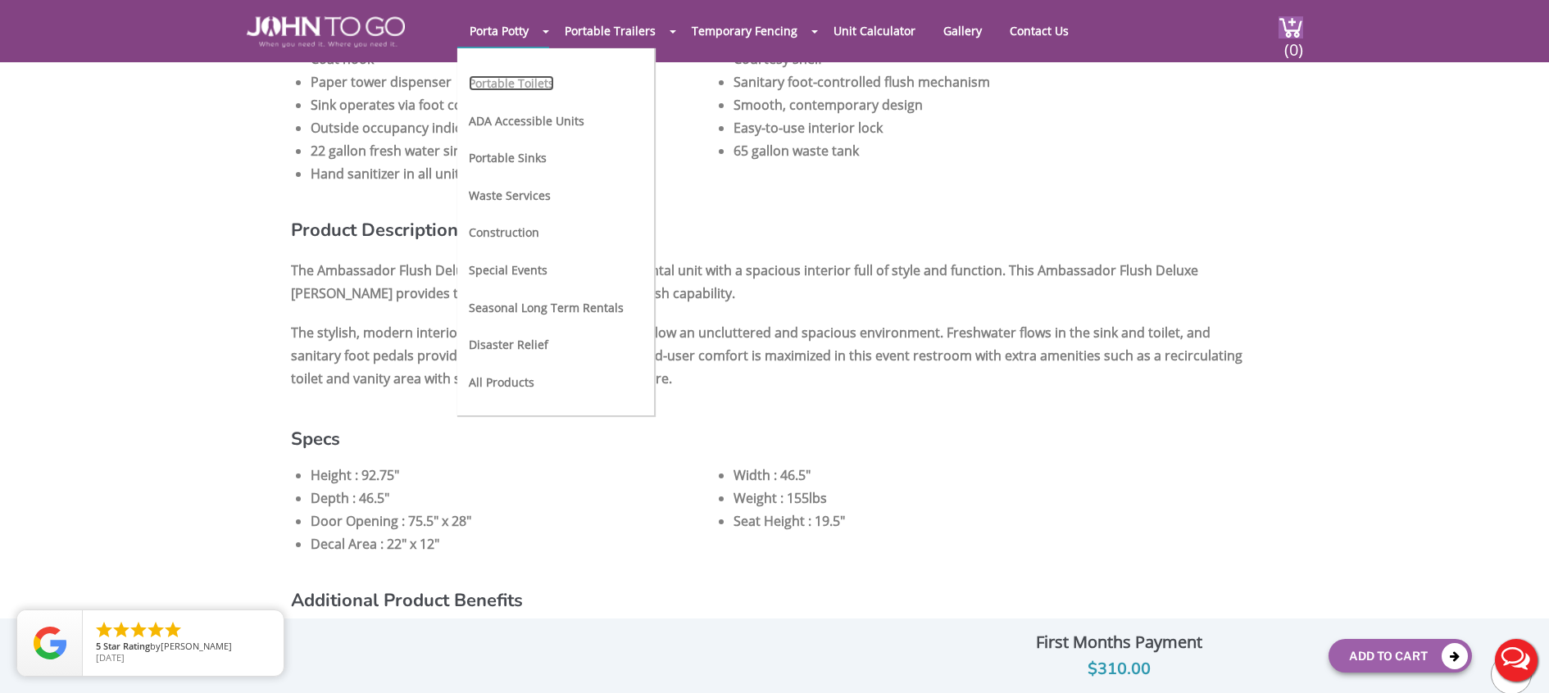
click at [509, 83] on link "Portable Toilets" at bounding box center [511, 83] width 85 height 16
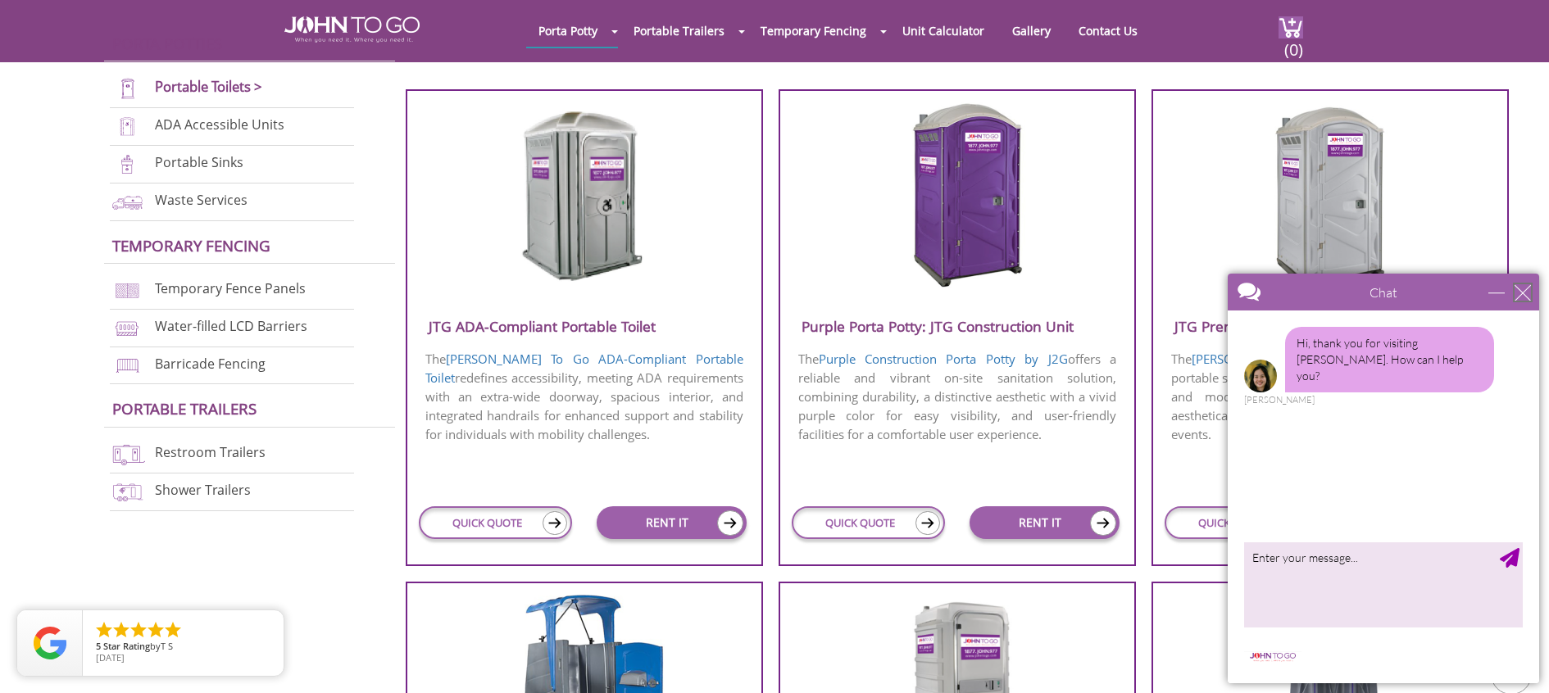
scroll to position [606, 0]
click at [1527, 293] on div "close" at bounding box center [1522, 292] width 16 height 16
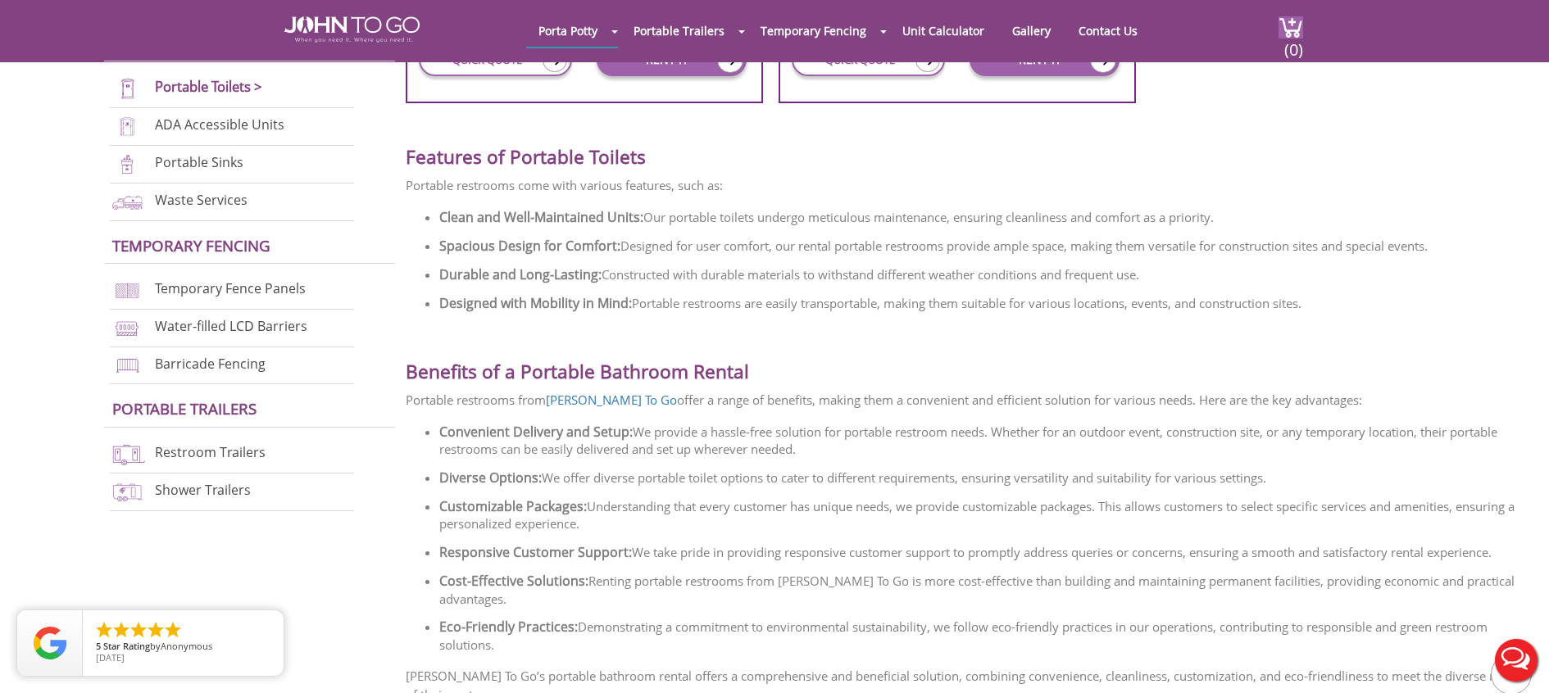
scroll to position [2057, 0]
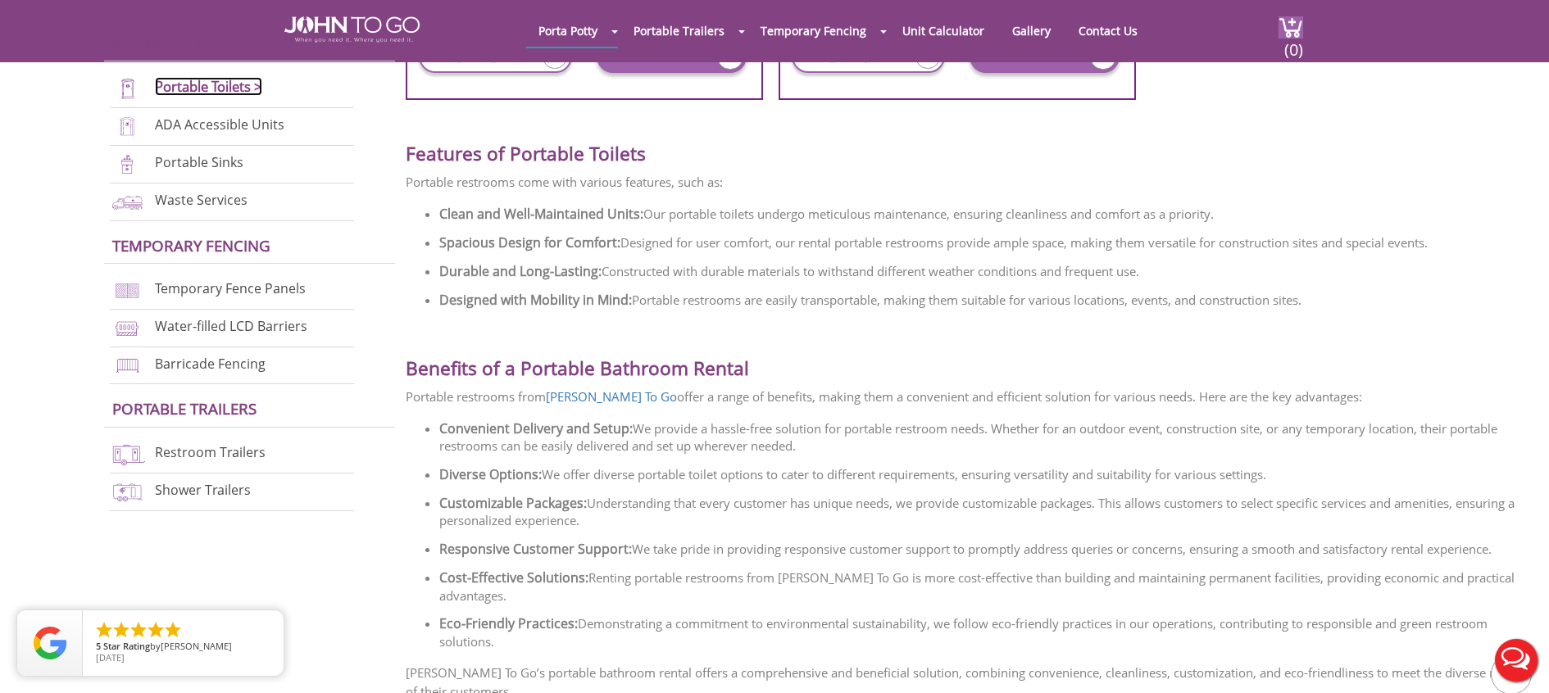
click at [193, 89] on link "Portable Toilets >" at bounding box center [208, 86] width 107 height 19
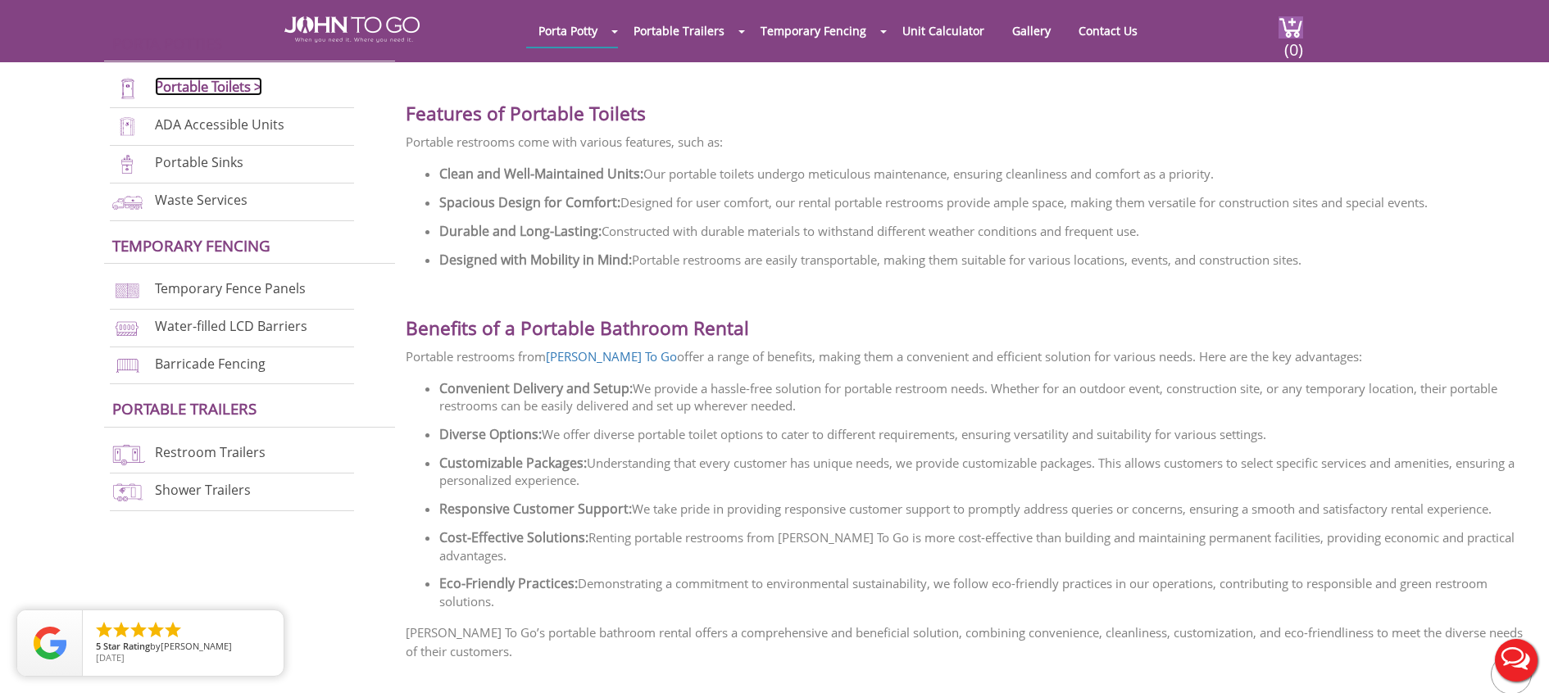
scroll to position [2131, 0]
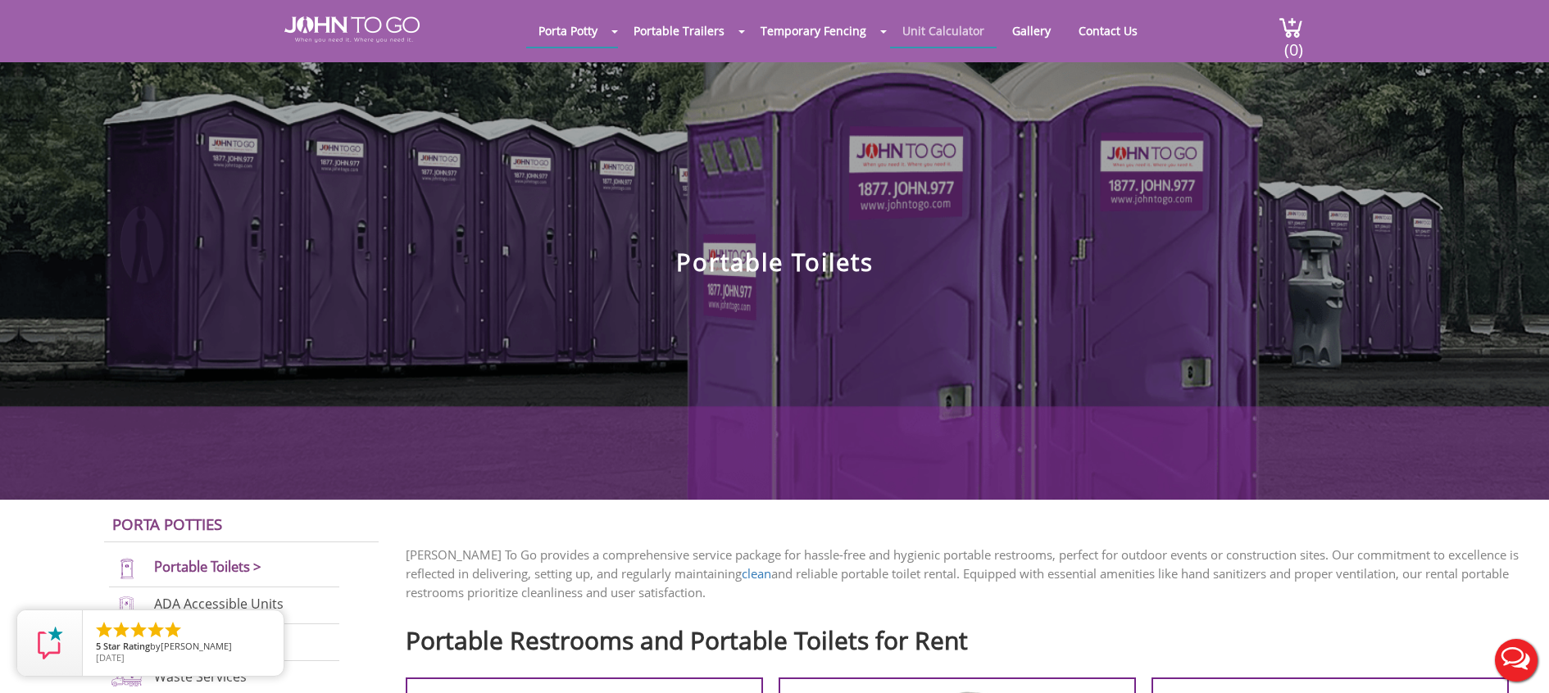
click at [960, 34] on link "Unit Calculator" at bounding box center [943, 31] width 107 height 32
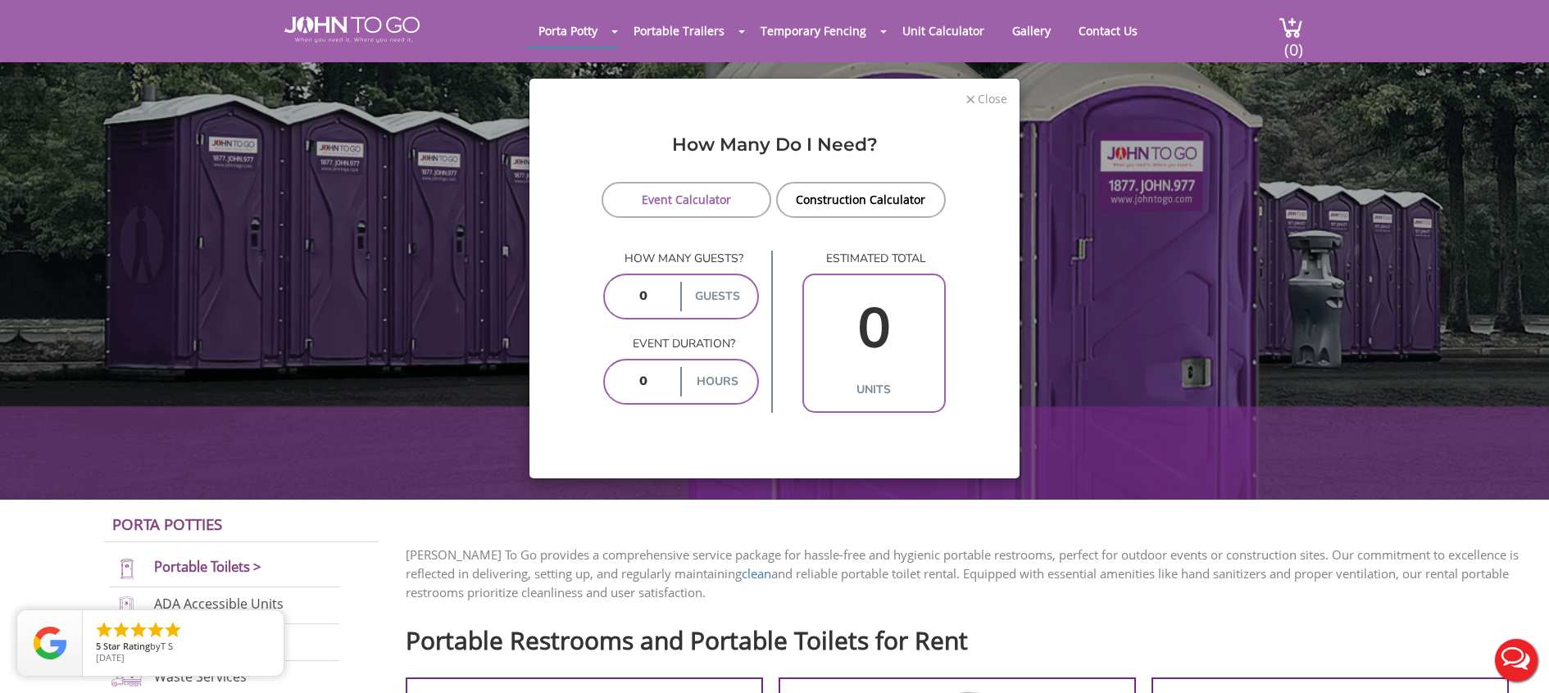
click at [992, 96] on span "Close" at bounding box center [991, 97] width 31 height 16
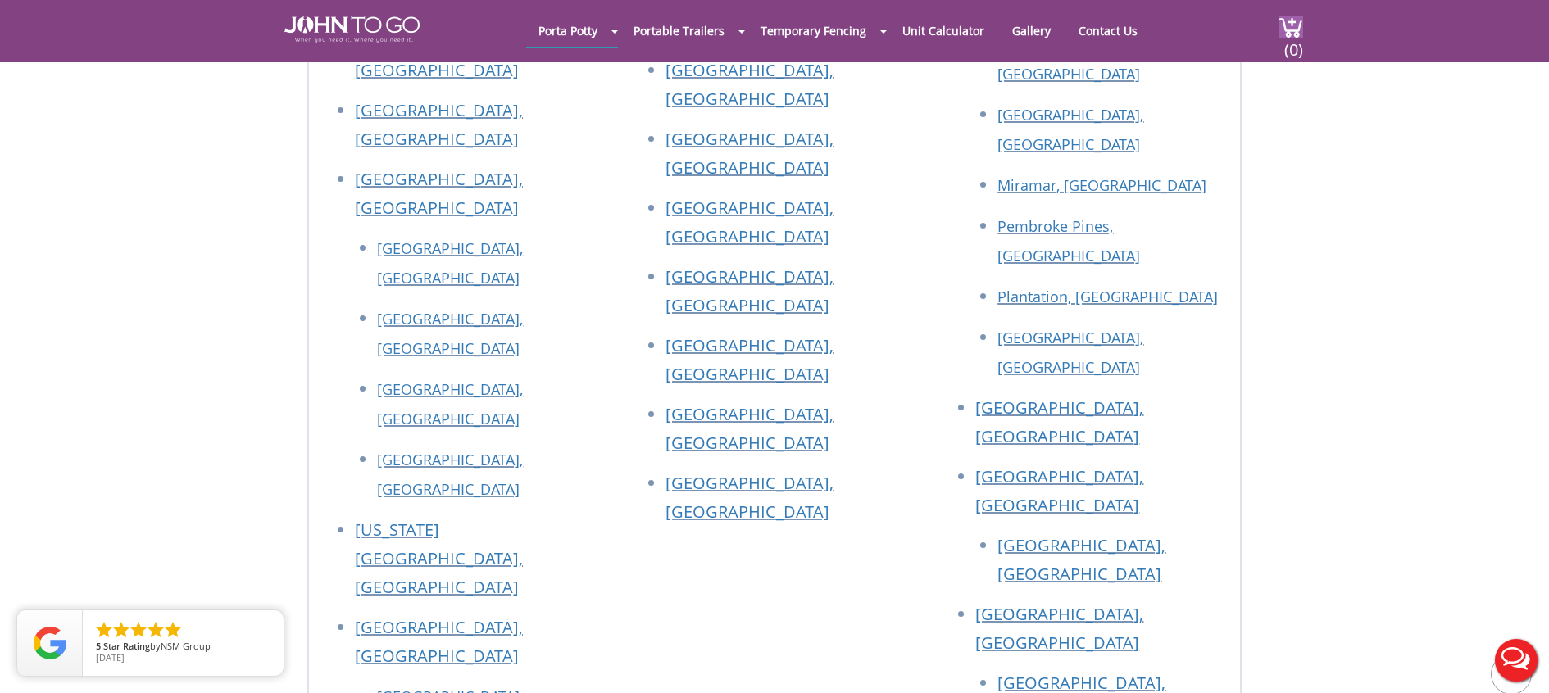
scroll to position [5159, 0]
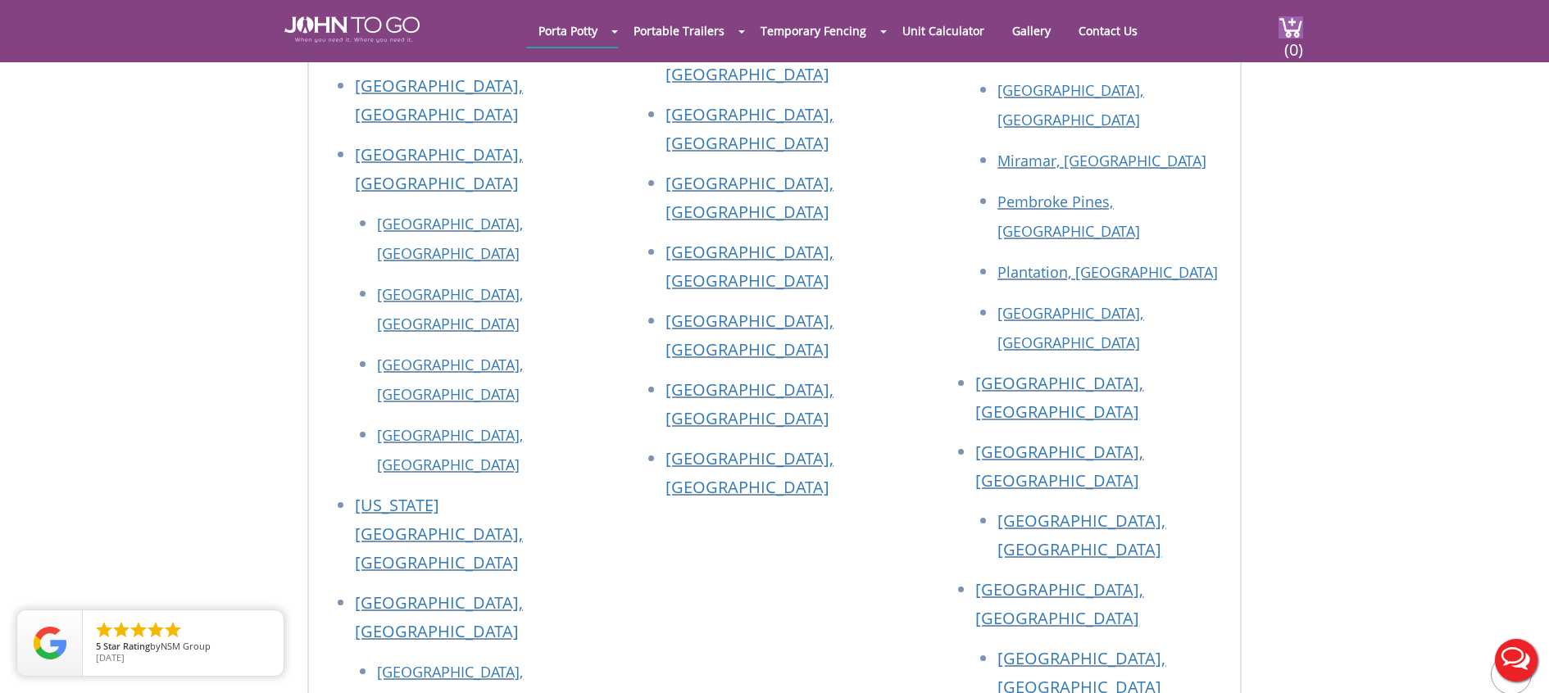
click at [1516, 658] on button "Live Chat" at bounding box center [1516, 661] width 66 height 66
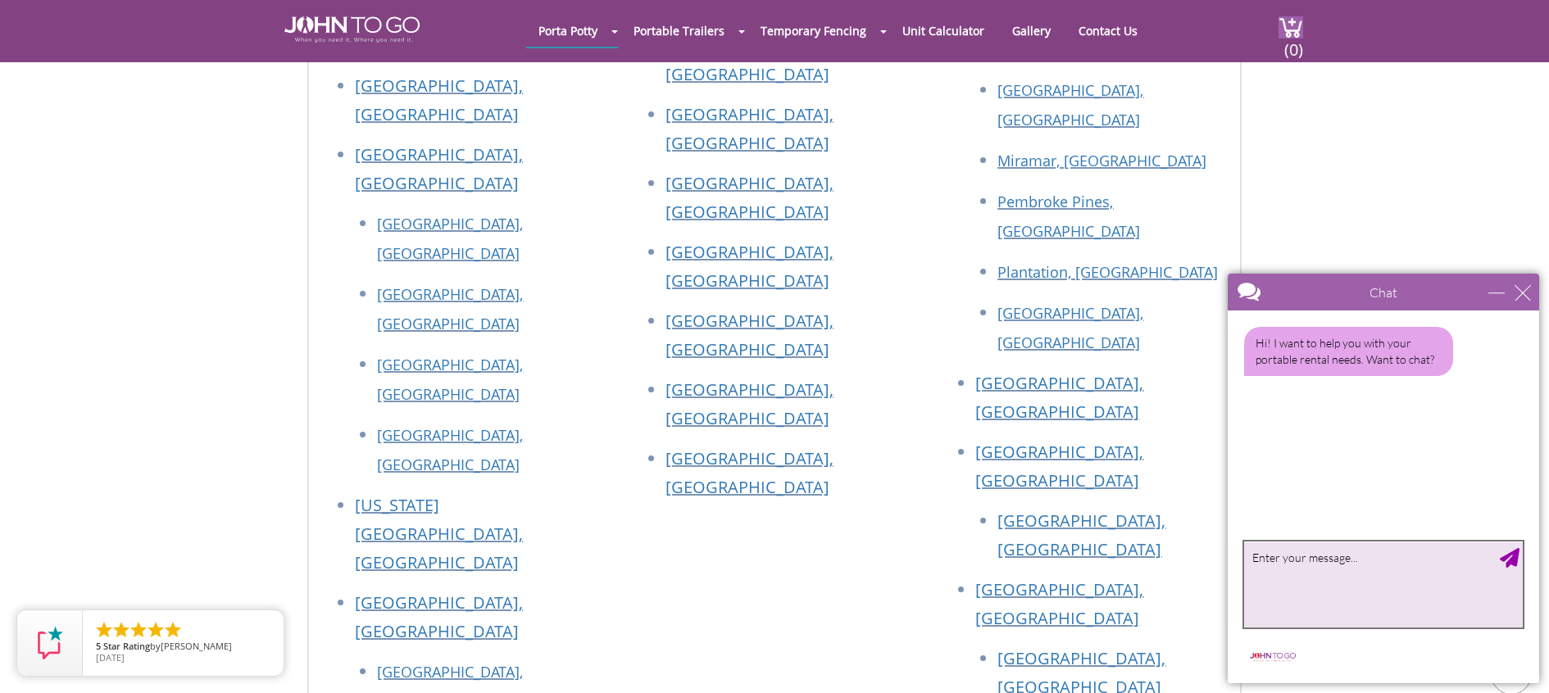
click at [1328, 560] on textarea "type your message" at bounding box center [1383, 585] width 279 height 86
type textarea "what is the cheapest one you have a month"
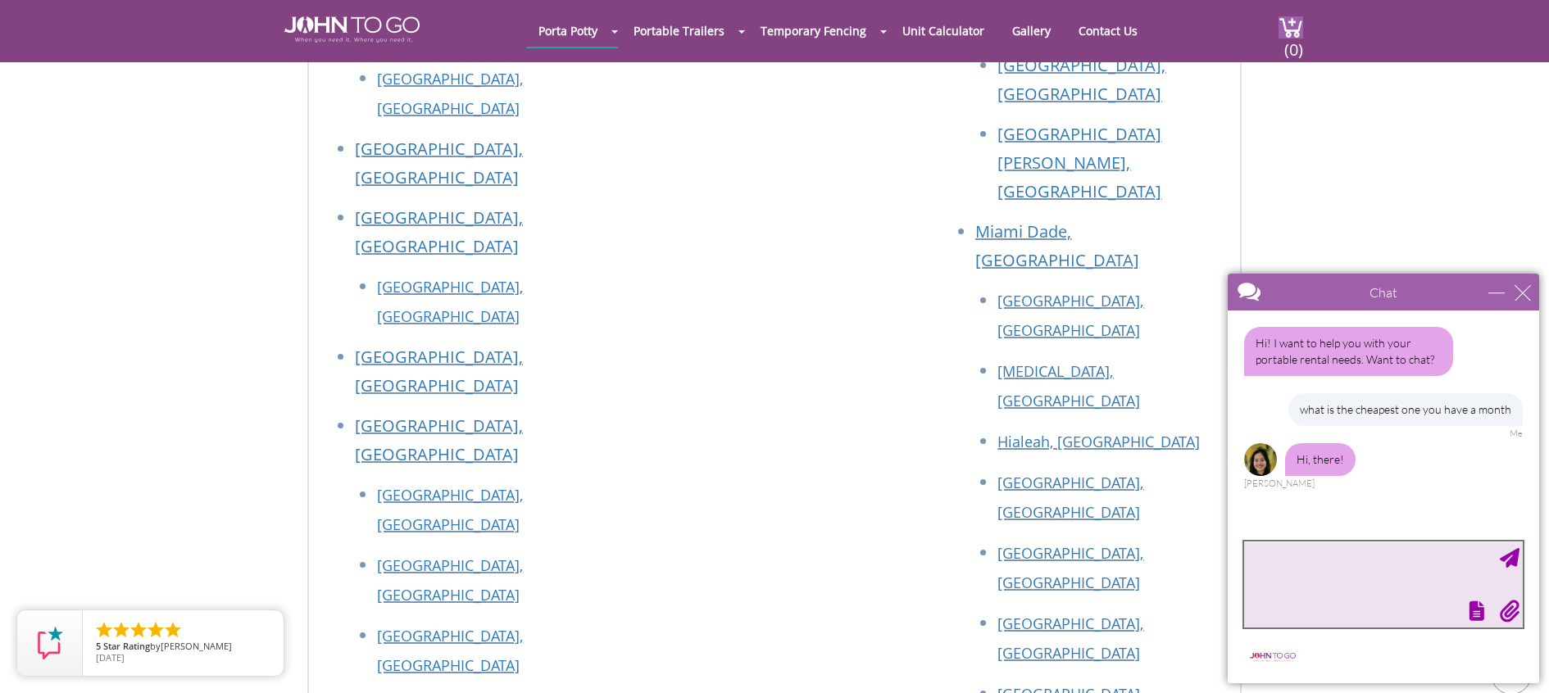
scroll to position [5764, 0]
